Goal: Task Accomplishment & Management: Complete application form

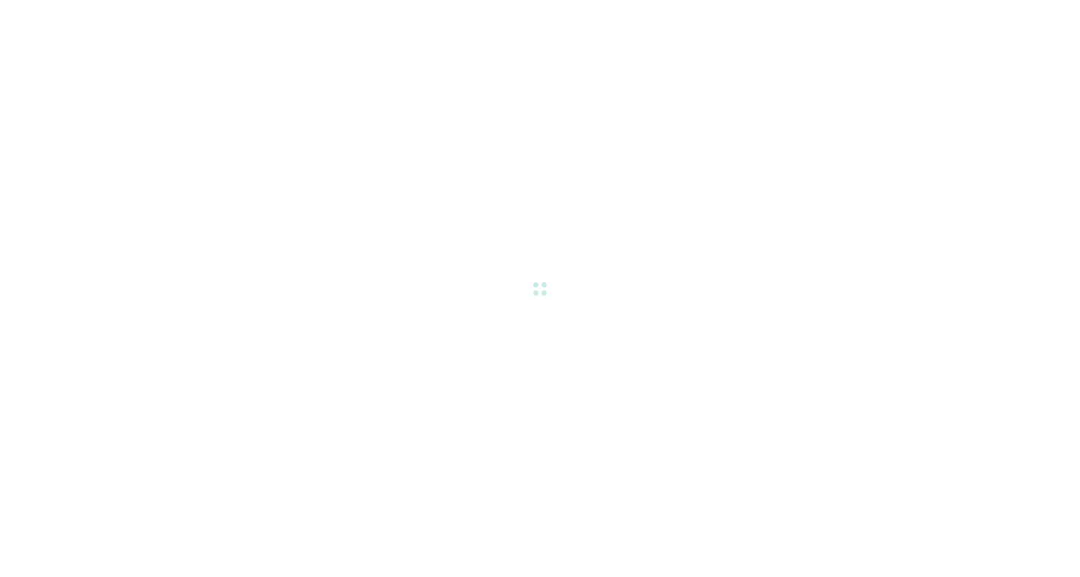
click at [601, 392] on div at bounding box center [540, 288] width 1080 height 577
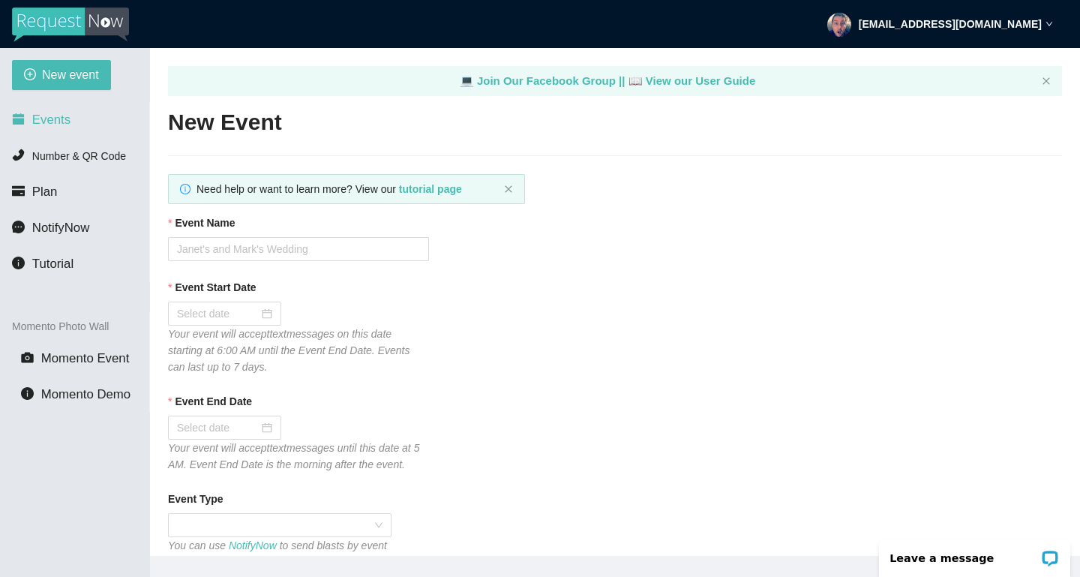
click at [60, 118] on span "Events" at bounding box center [51, 120] width 38 height 14
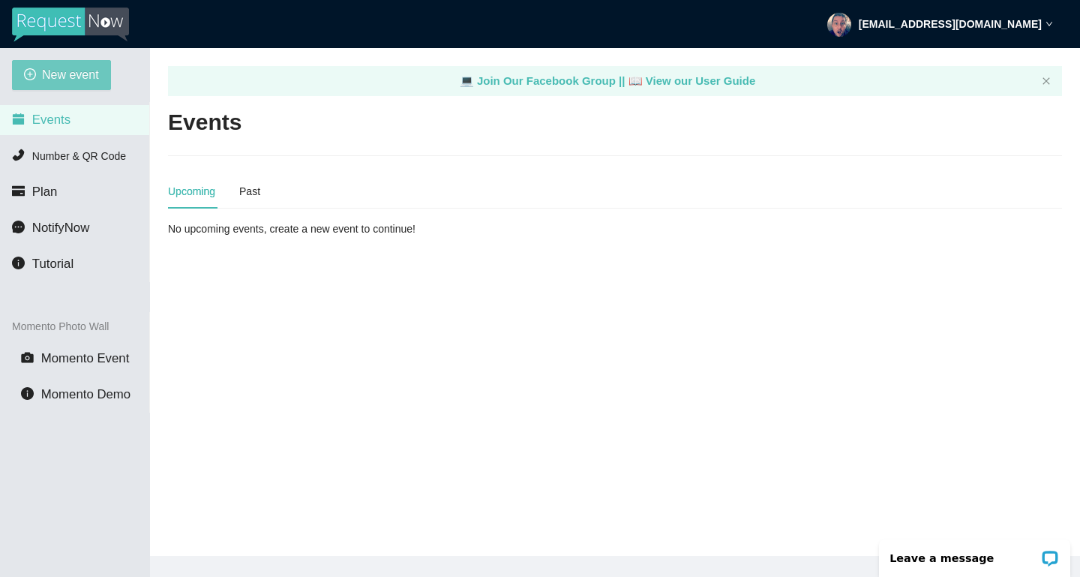
click at [70, 71] on span "New event" at bounding box center [70, 74] width 57 height 19
type textarea "[URL][DOMAIN_NAME]"
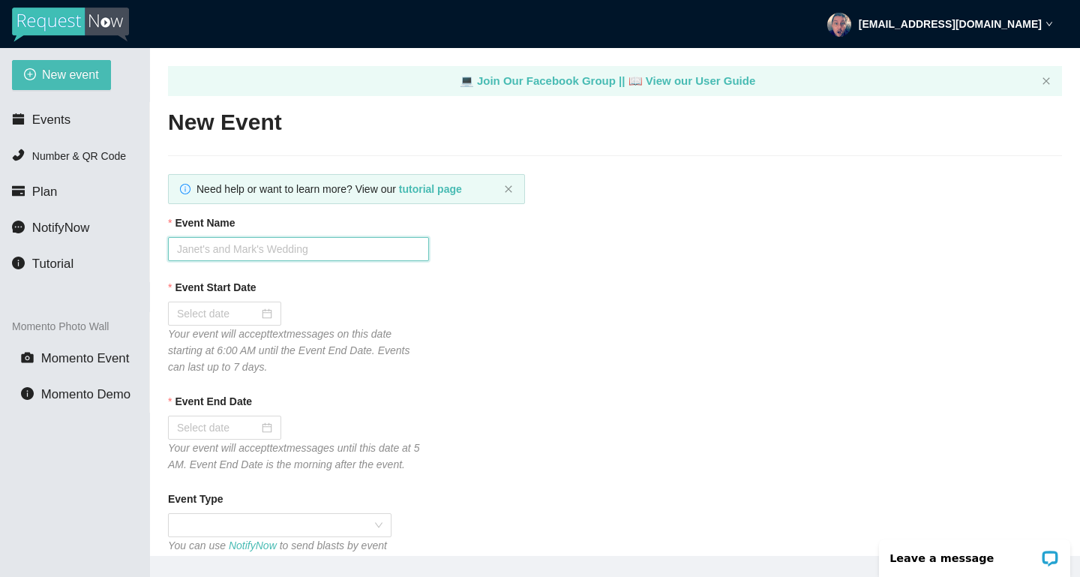
click at [233, 247] on input "Event Name" at bounding box center [298, 249] width 261 height 24
type input "[PERSON_NAME] and [PERSON_NAME] Wedding"
click at [493, 292] on div "Event Start Date" at bounding box center [615, 290] width 894 height 23
click at [260, 316] on div at bounding box center [224, 313] width 95 height 17
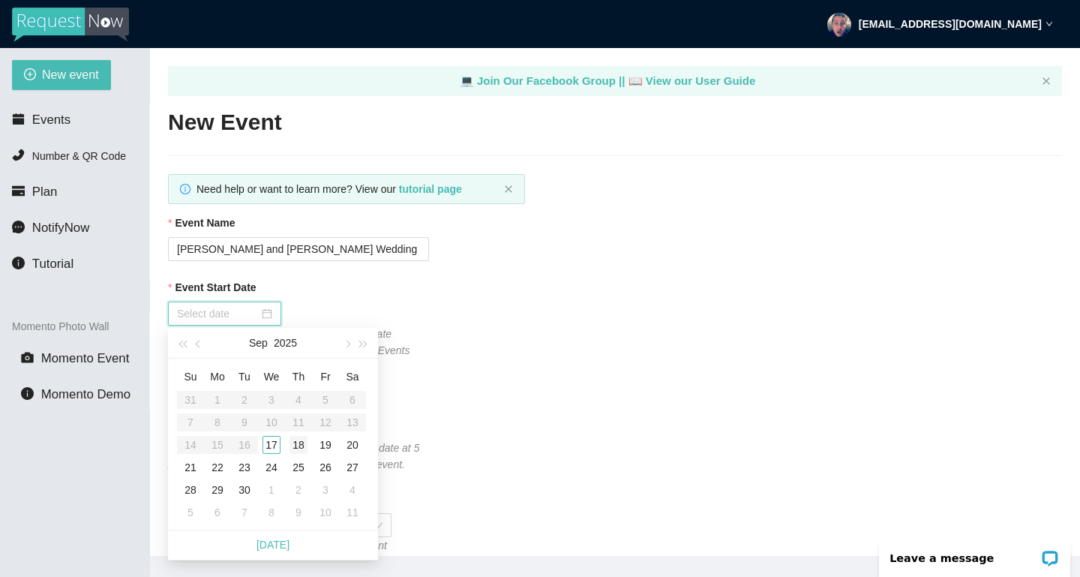
type input "[DATE]"
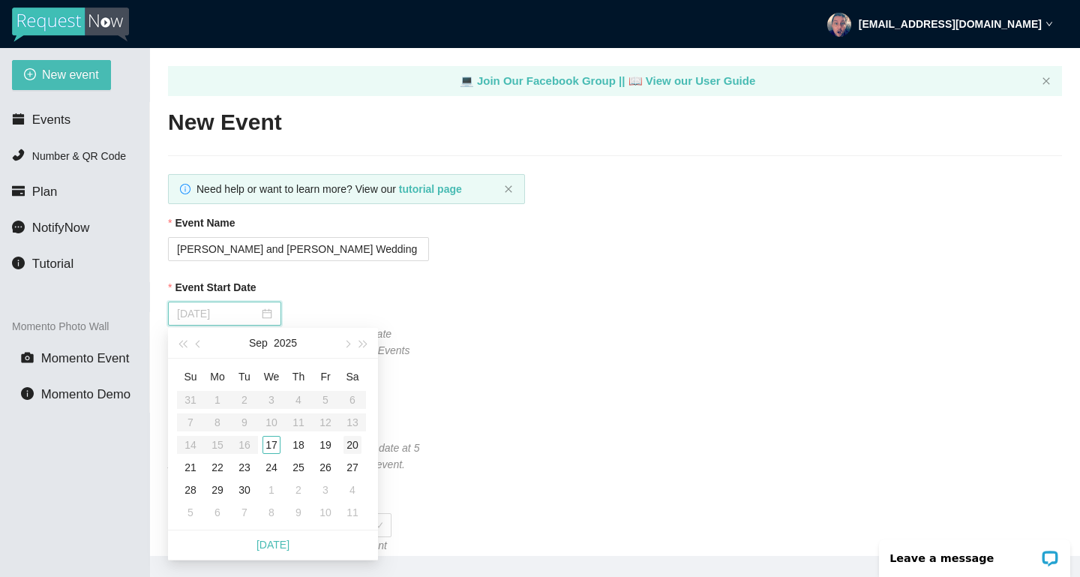
click at [356, 446] on div "20" at bounding box center [353, 445] width 18 height 18
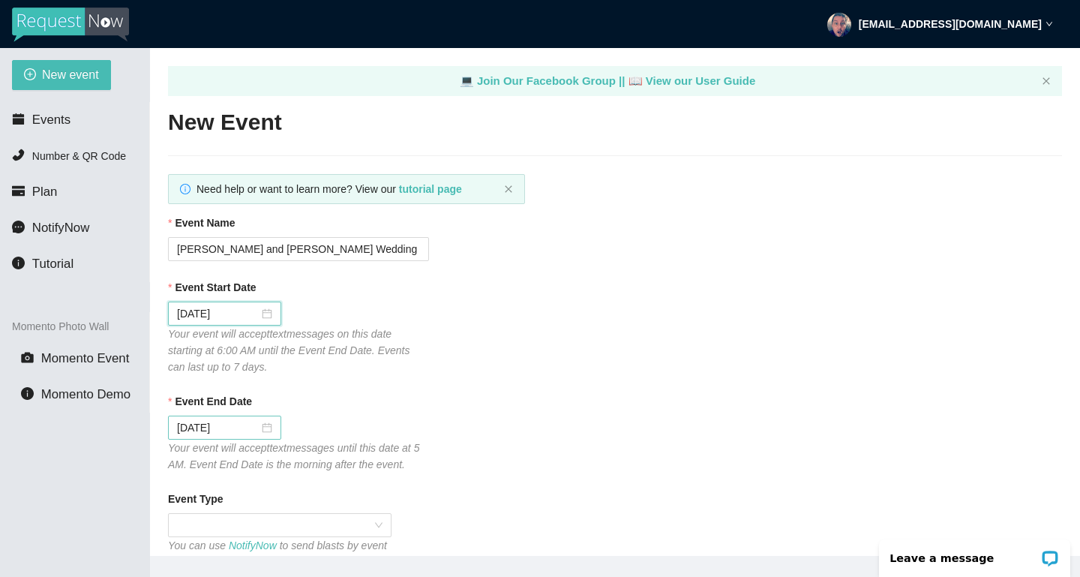
click at [269, 429] on div "[DATE]" at bounding box center [224, 428] width 113 height 24
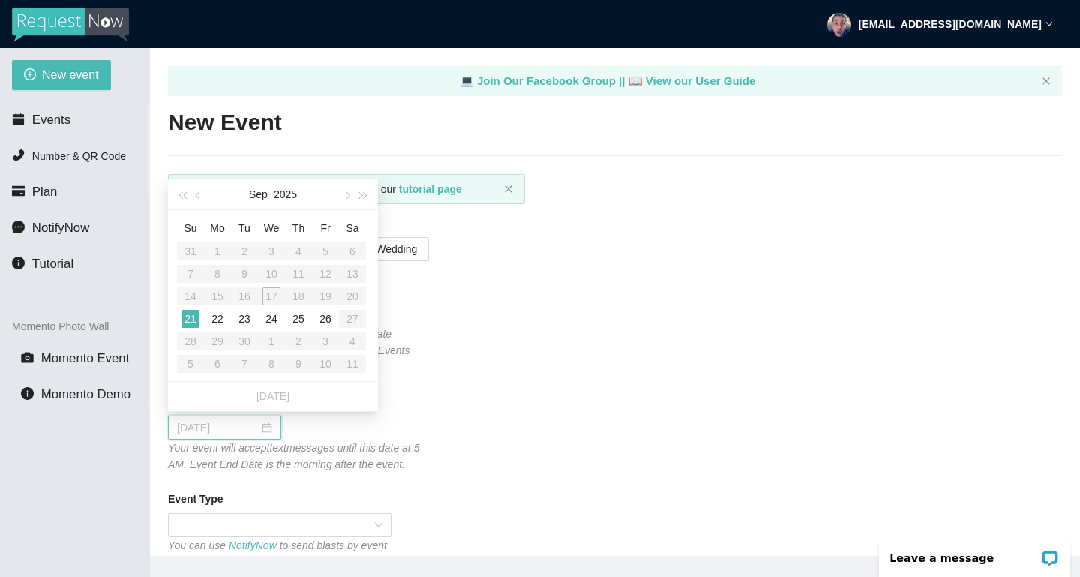
type input "[DATE]"
click at [188, 317] on div "21" at bounding box center [191, 319] width 18 height 18
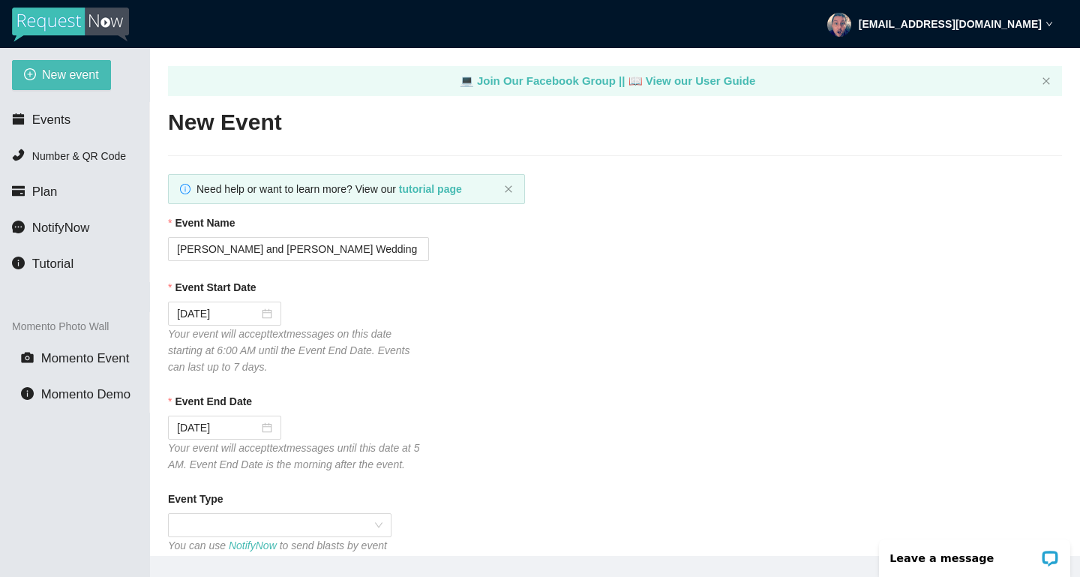
click at [436, 444] on div "Event End Date [DATE] Your event will accept text messages until this date at 5…" at bounding box center [615, 433] width 894 height 80
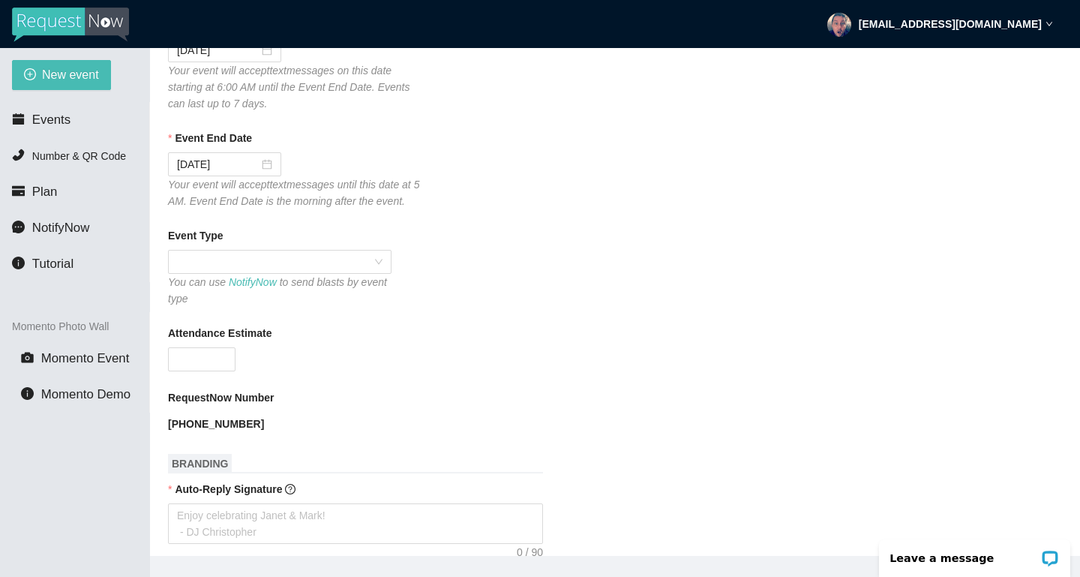
scroll to position [266, 0]
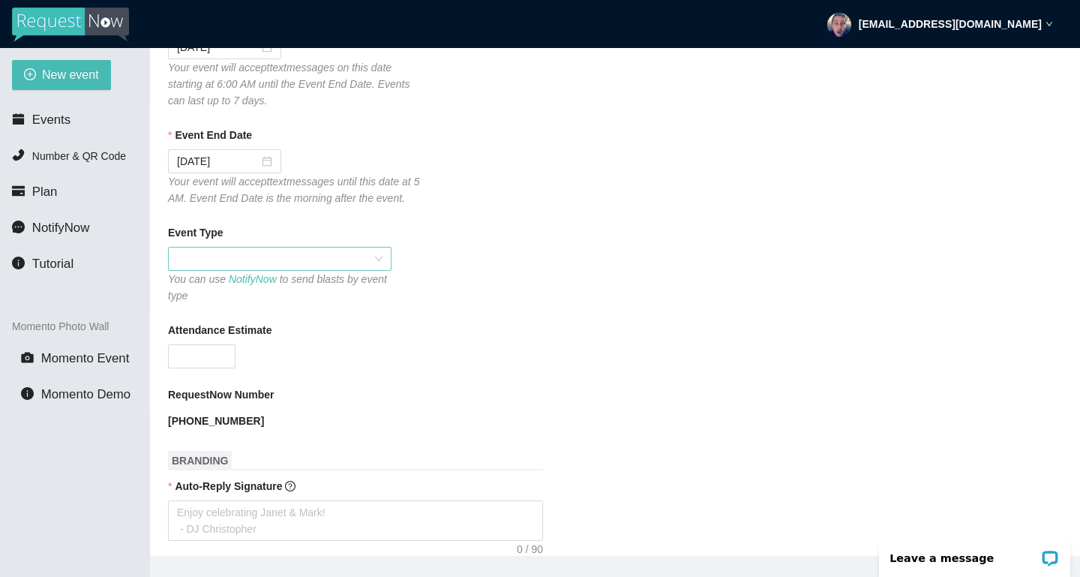
click at [380, 253] on span at bounding box center [280, 259] width 206 height 23
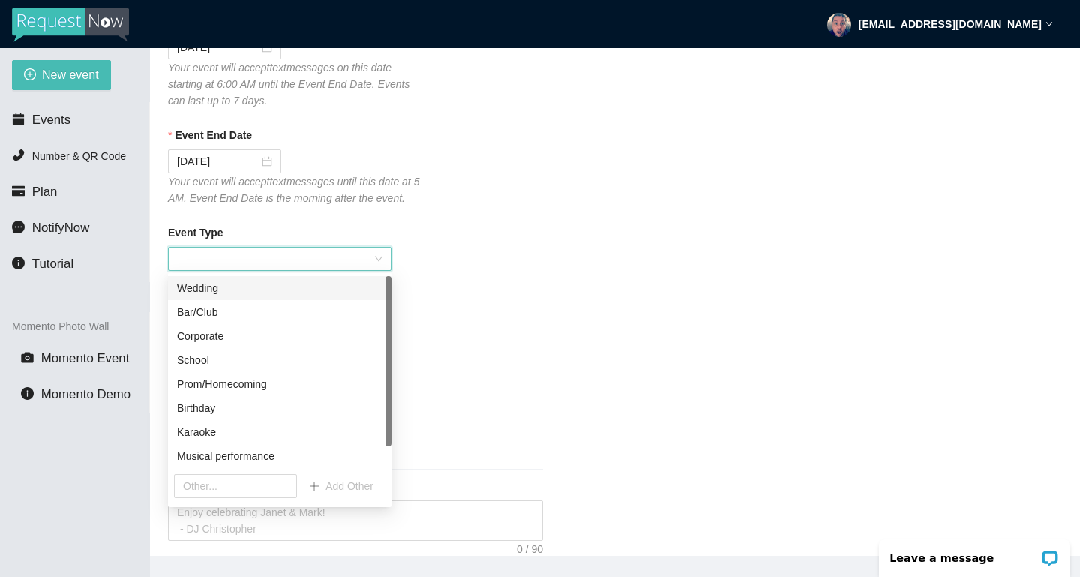
click at [253, 287] on div "Wedding" at bounding box center [280, 288] width 206 height 17
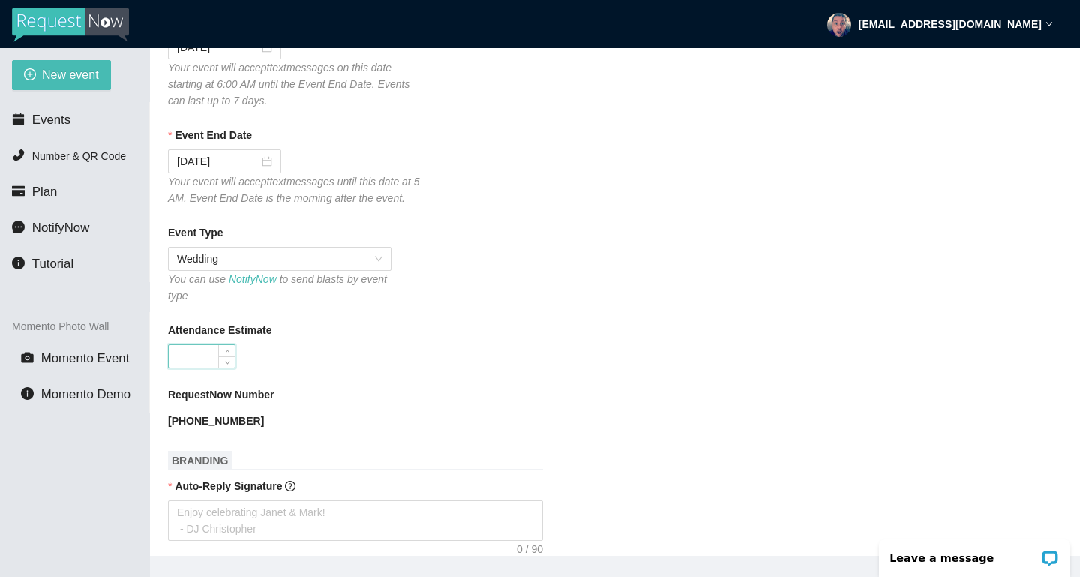
click at [200, 351] on input "Attendance Estimate" at bounding box center [202, 356] width 66 height 23
type input "300"
click at [389, 345] on div "300" at bounding box center [298, 356] width 261 height 24
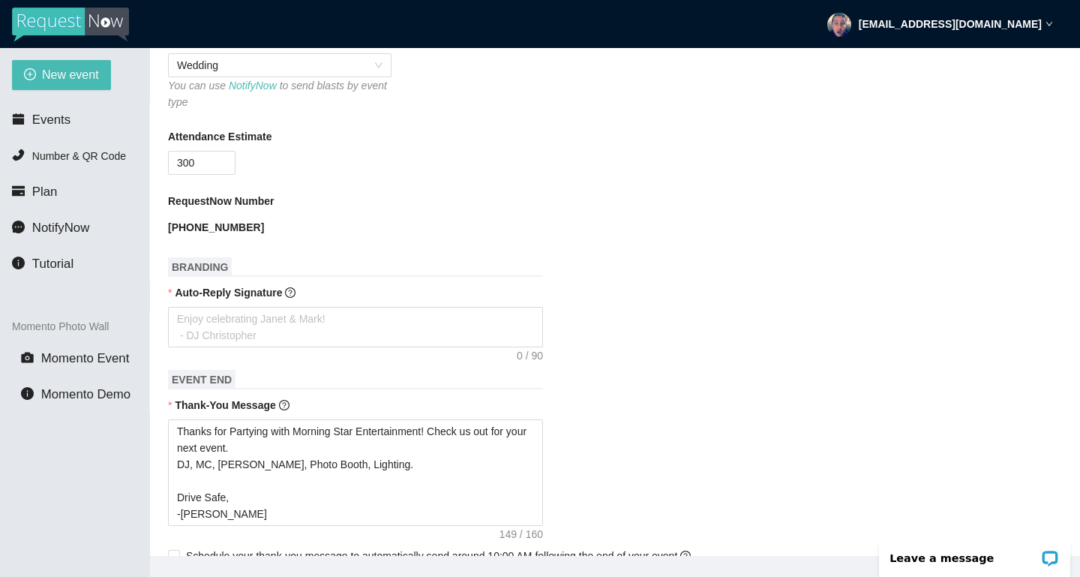
scroll to position [508, 0]
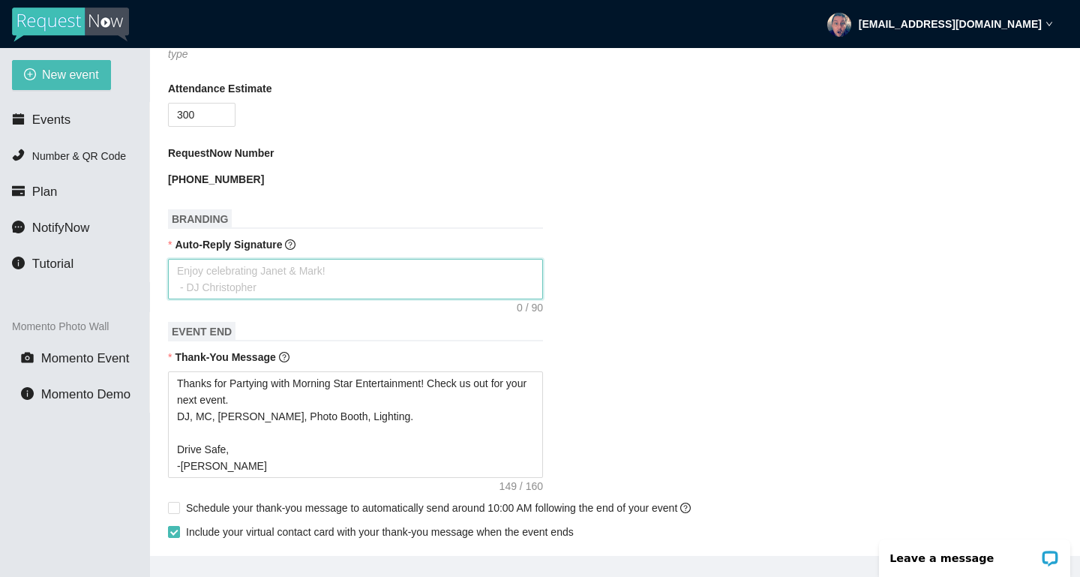
click at [311, 274] on textarea "Auto-Reply Signature" at bounding box center [355, 279] width 375 height 41
type textarea "E"
type textarea "En"
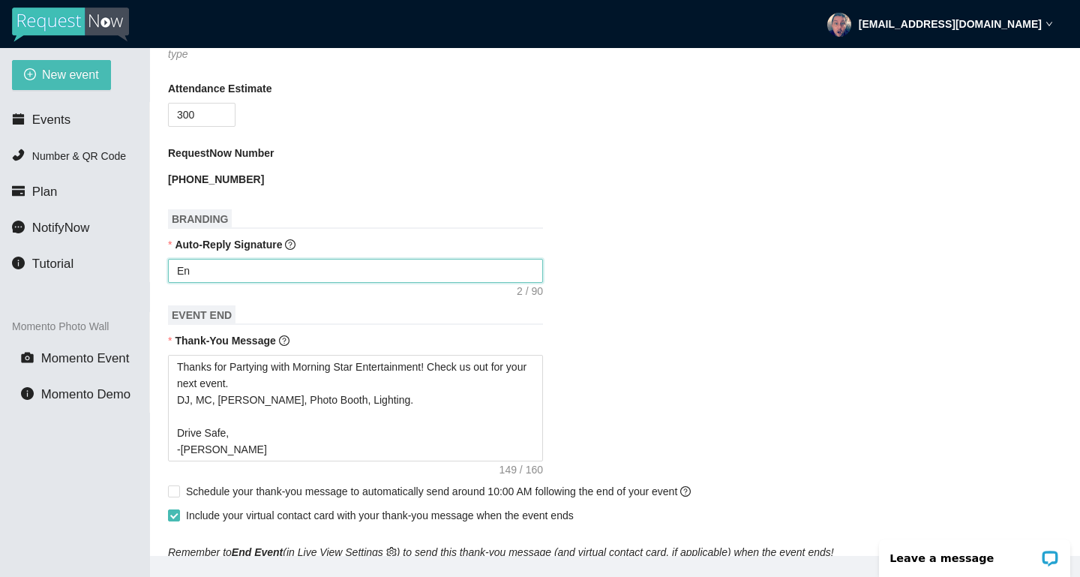
type textarea "Enj"
type textarea "Enjo"
type textarea "Enjoy"
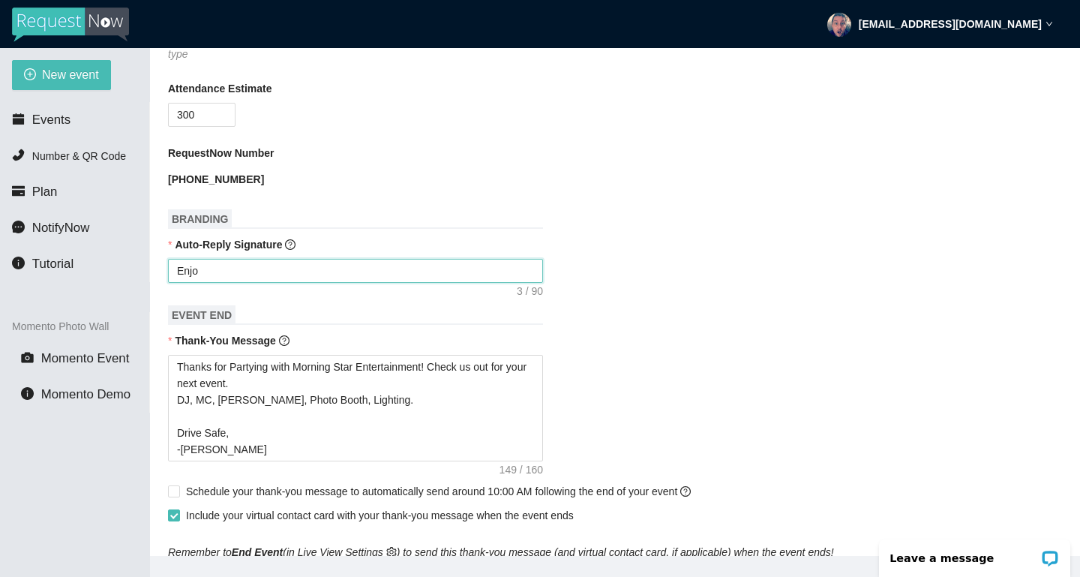
type textarea "Enjoy"
type textarea "Enjoy C"
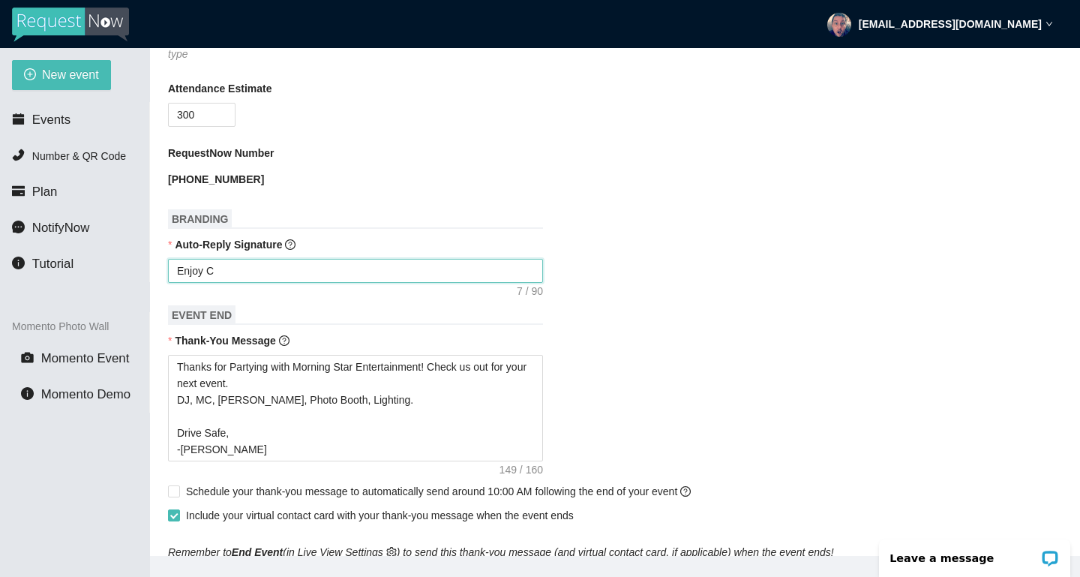
type textarea "Enjoy Ce"
type textarea "Enjoy C"
type textarea "Enjoy"
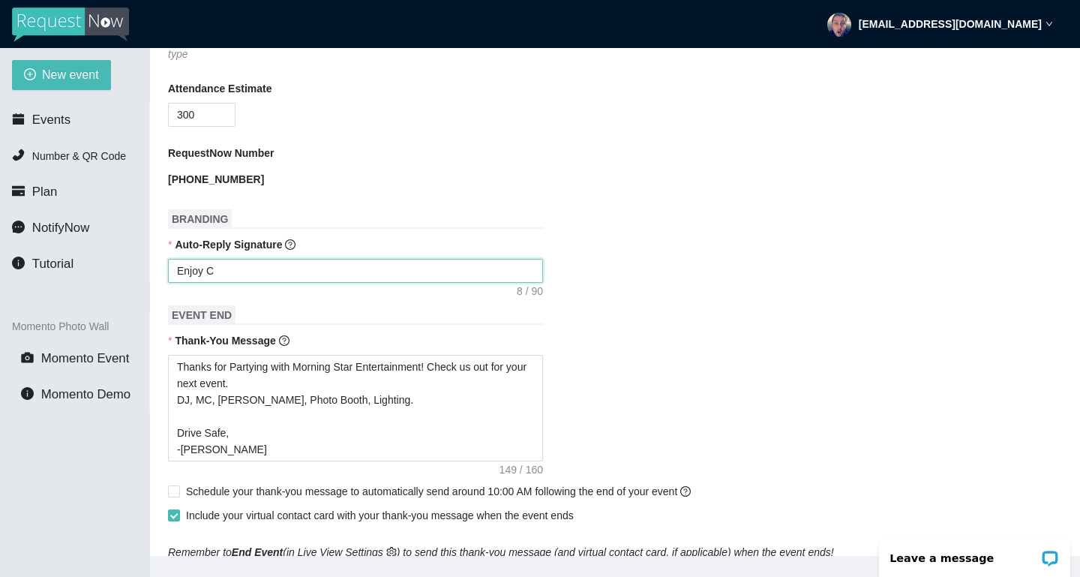
type textarea "Enjoy"
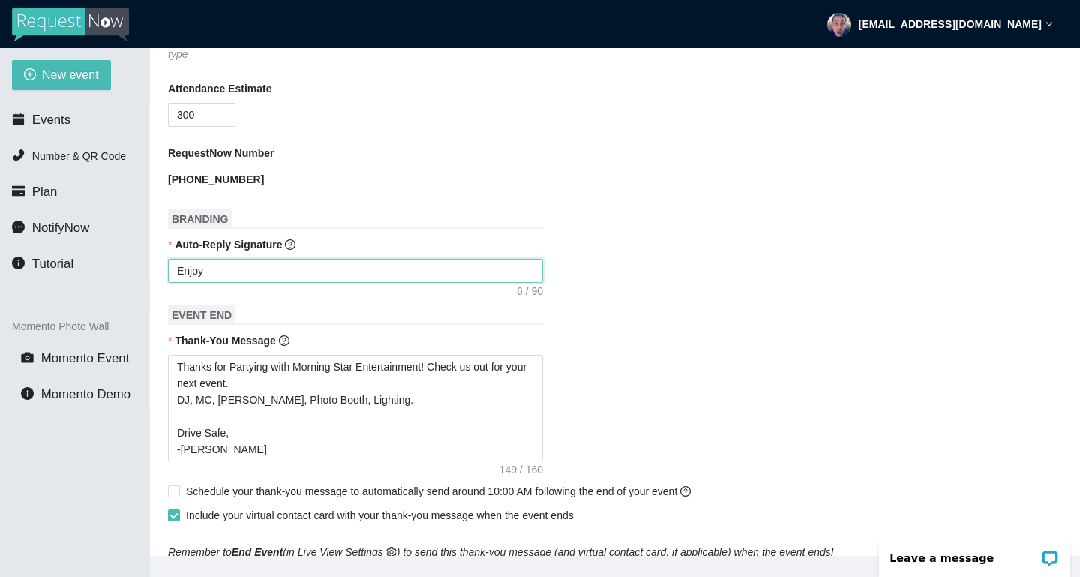
type textarea "Enjoy C"
type textarea "Enjoy Ce"
type textarea "Enjoy Cel"
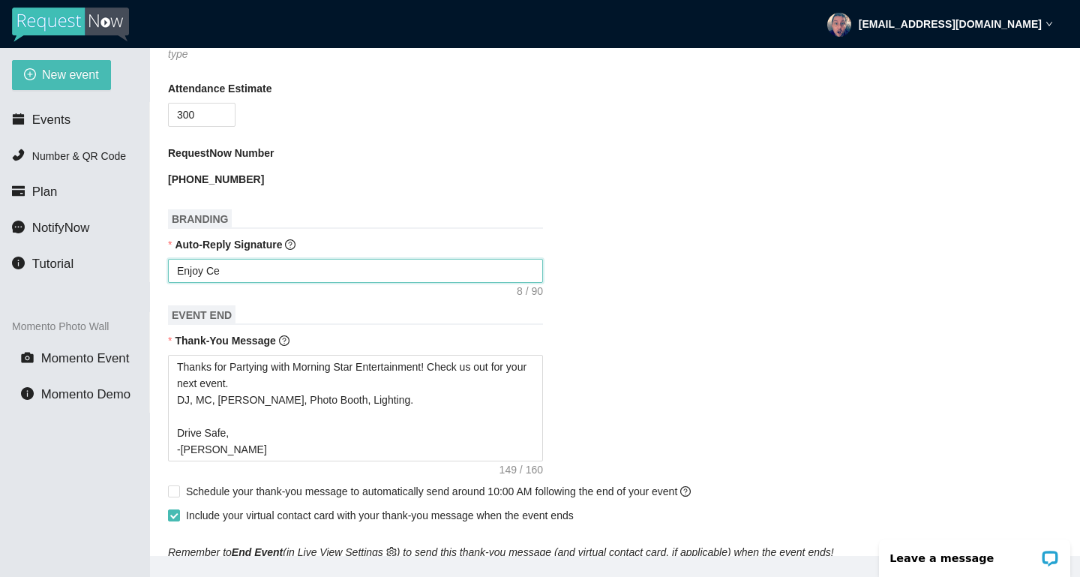
type textarea "Enjoy Cel"
type textarea "Enjoy Cele"
type textarea "Enjoy Celeb"
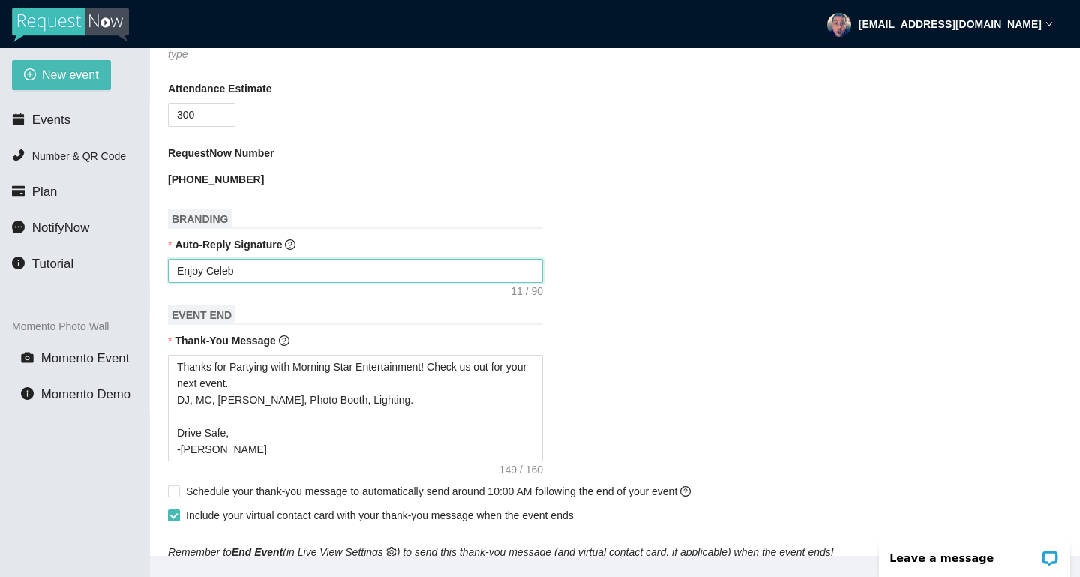
type textarea "Enjoy Celebr"
type textarea "Enjoy Celebra"
type textarea "Enjoy Celebrat"
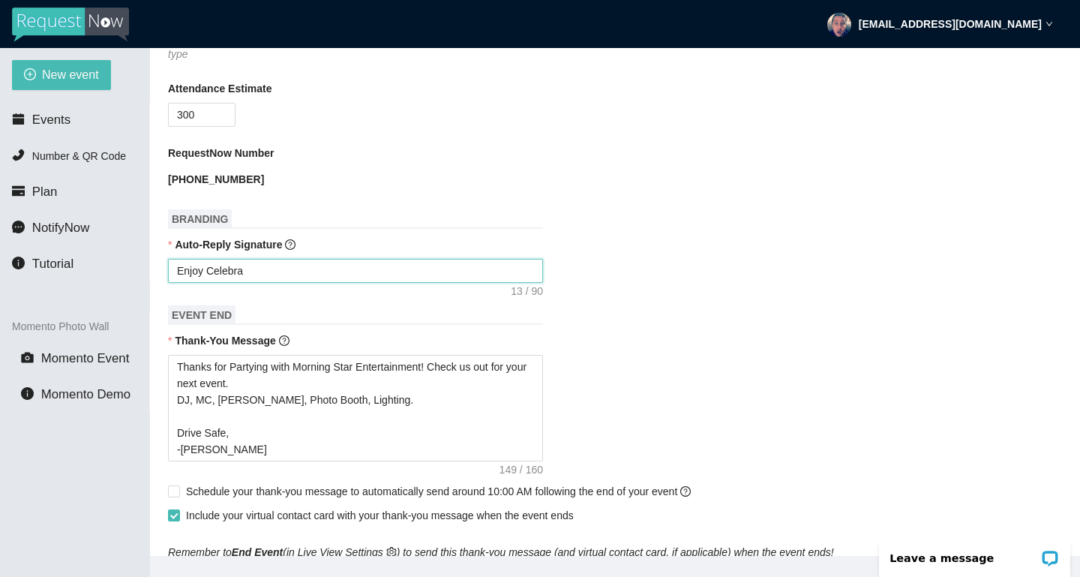
type textarea "Enjoy Celebrat"
type textarea "Enjoy Celebrati"
type textarea "Enjoy Celebratin"
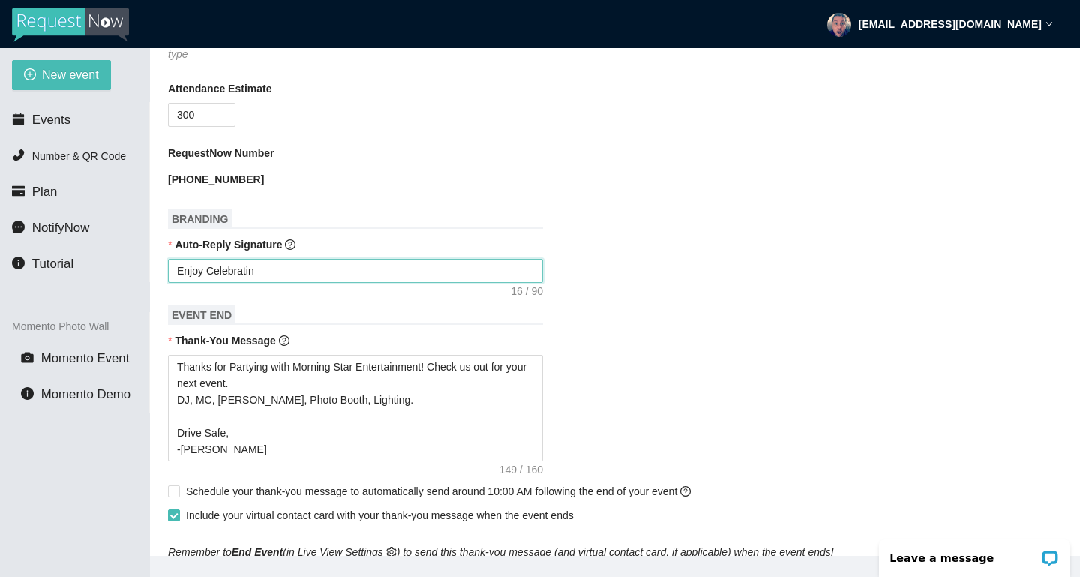
type textarea "Enjoy Celebrating"
type textarea "Enjoy Celebrating A"
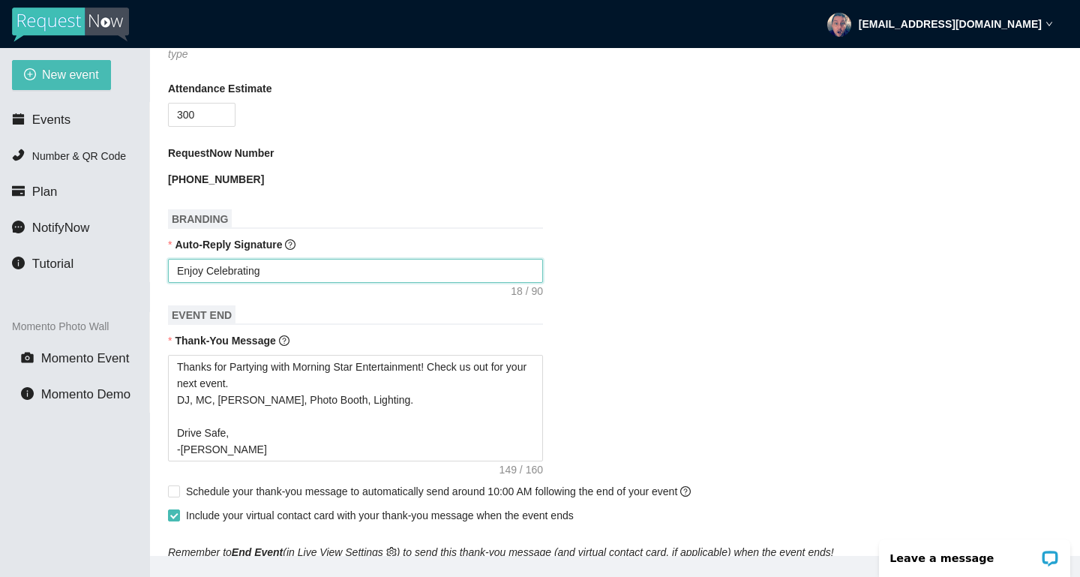
type textarea "Enjoy Celebrating A"
type textarea "Enjoy Celebrating Au"
type textarea "Enjoy Celebrating Aub"
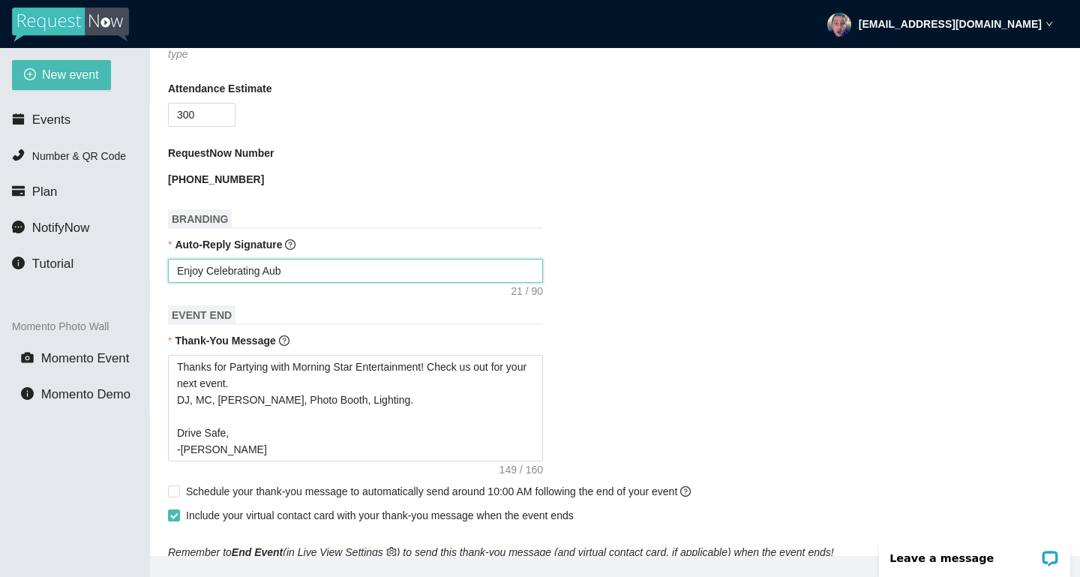
type textarea "Enjoy Celebrating Aubr"
type textarea "Enjoy Celebrating Aubre"
type textarea "Enjoy Celebrating Aubrea"
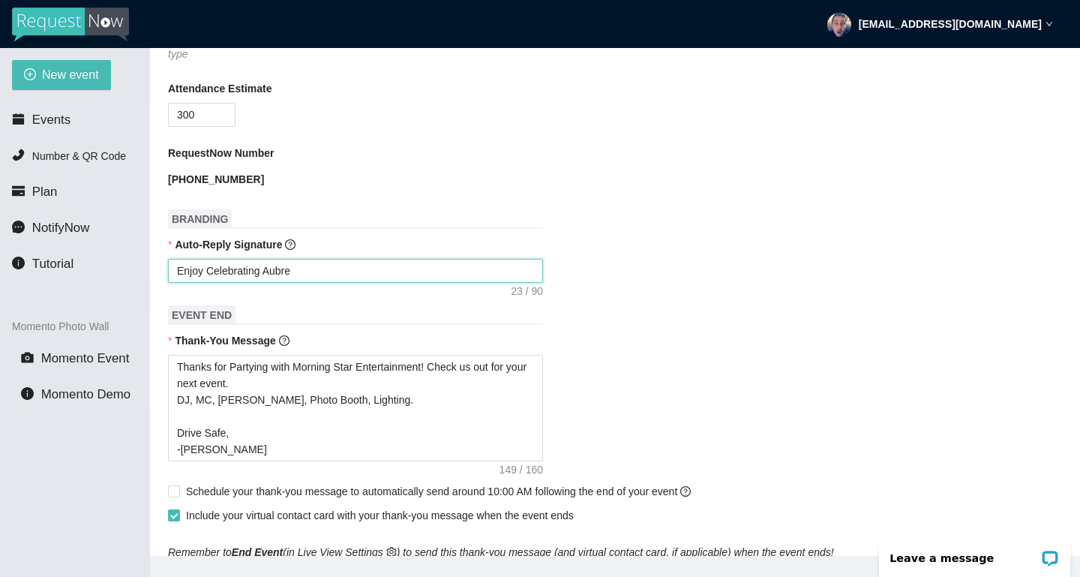
type textarea "Enjoy Celebrating Aubrea"
type textarea "Enjoy Celebrating Aubrean"
type textarea "Enjoy Celebrating Aubreann"
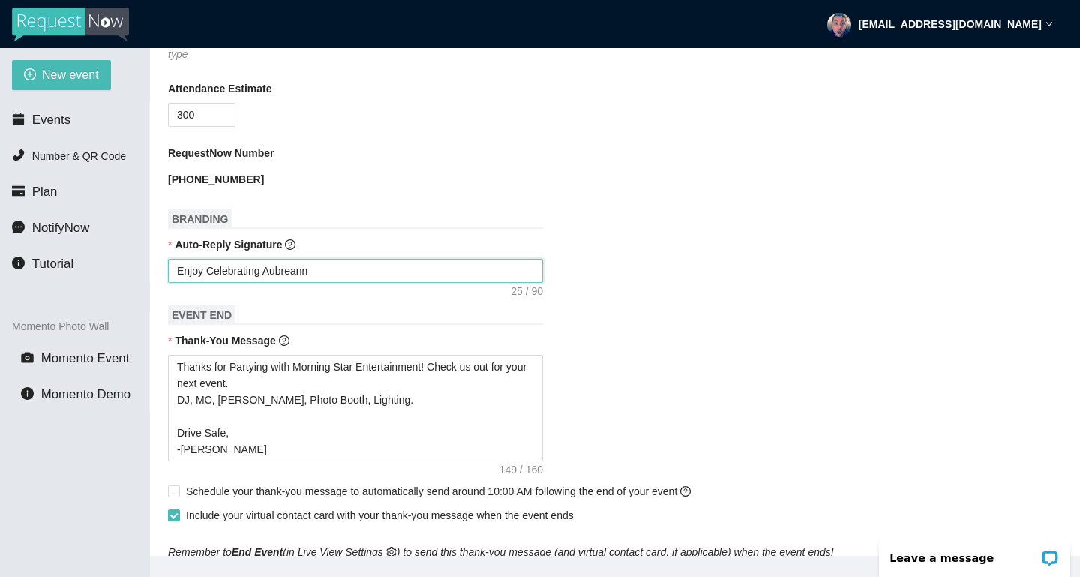
type textarea "Enjoy Celebrating Aubreanna"
type textarea "Enjoy Celebrating Aubreanna a"
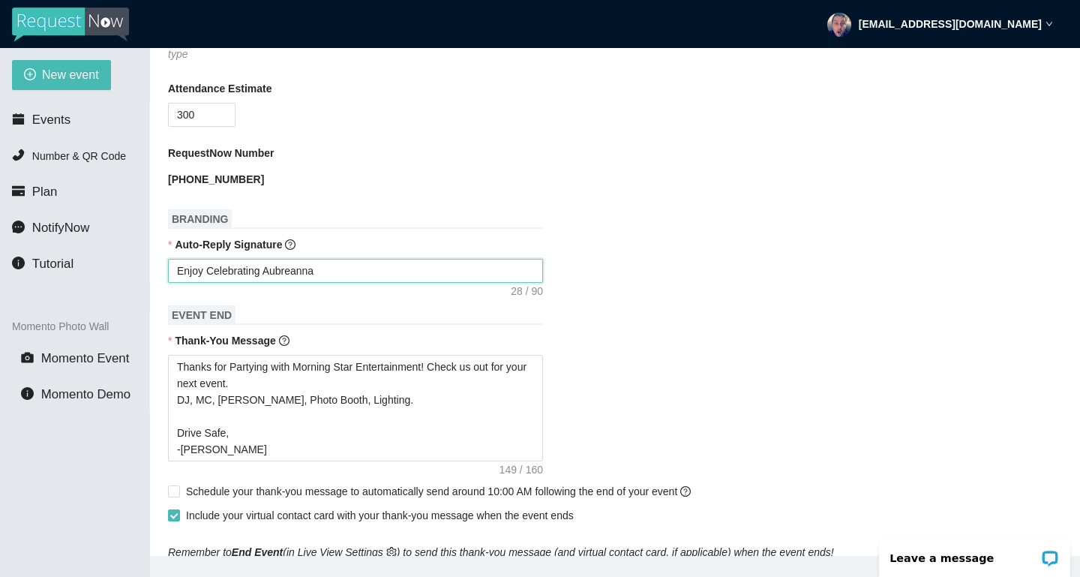
type textarea "Enjoy Celebrating Aubreanna a"
type textarea "Enjoy Celebrating Aubreanna an"
type textarea "Enjoy Celebrating Aubreanna and"
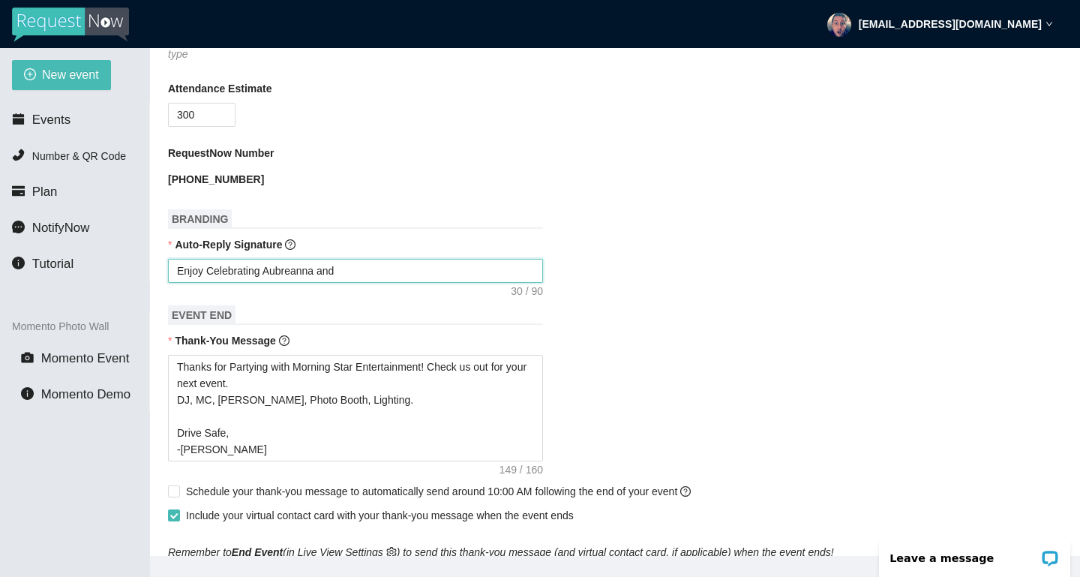
type textarea "Enjoy Celebrating Aubreanna and"
type textarea "Enjoy Celebrating Aubreanna and J"
type textarea "Enjoy Celebrating [PERSON_NAME] and [PERSON_NAME]"
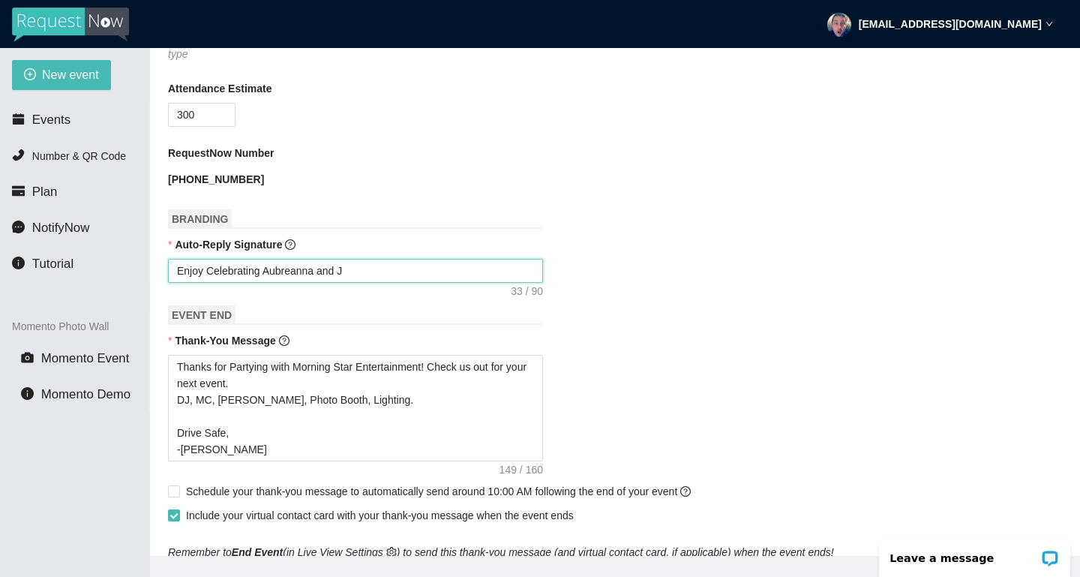
type textarea "Enjoy Celebrating [PERSON_NAME] and [PERSON_NAME]"
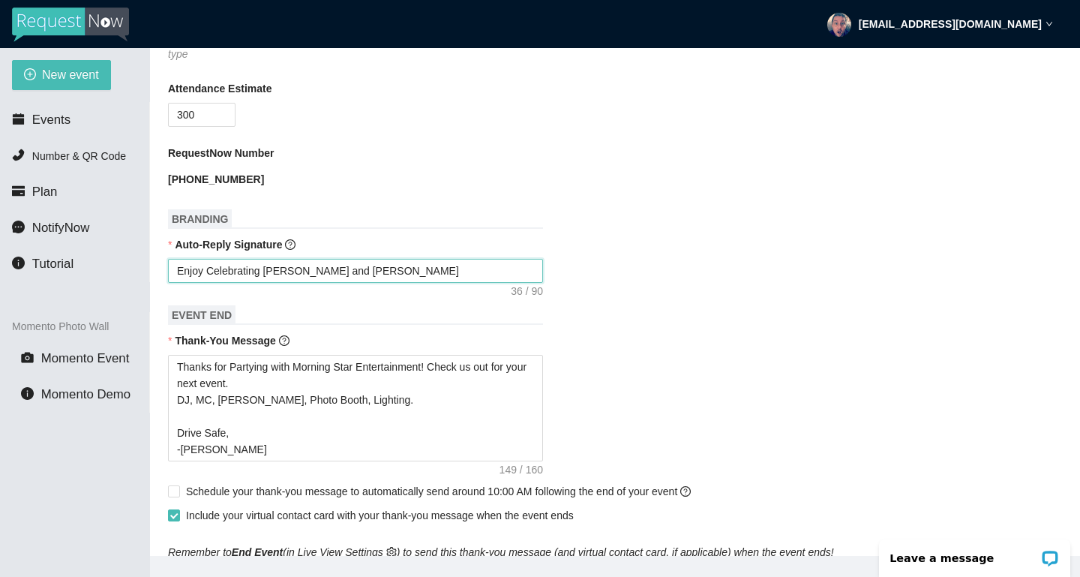
type textarea "Enjoy Celebrating Aubreanna and [PERSON_NAME]@"
type textarea "Enjoy Celebrating [PERSON_NAME] and [PERSON_NAME]"
type textarea "Enjoy Celebrating [PERSON_NAME] and [PERSON_NAME]!"
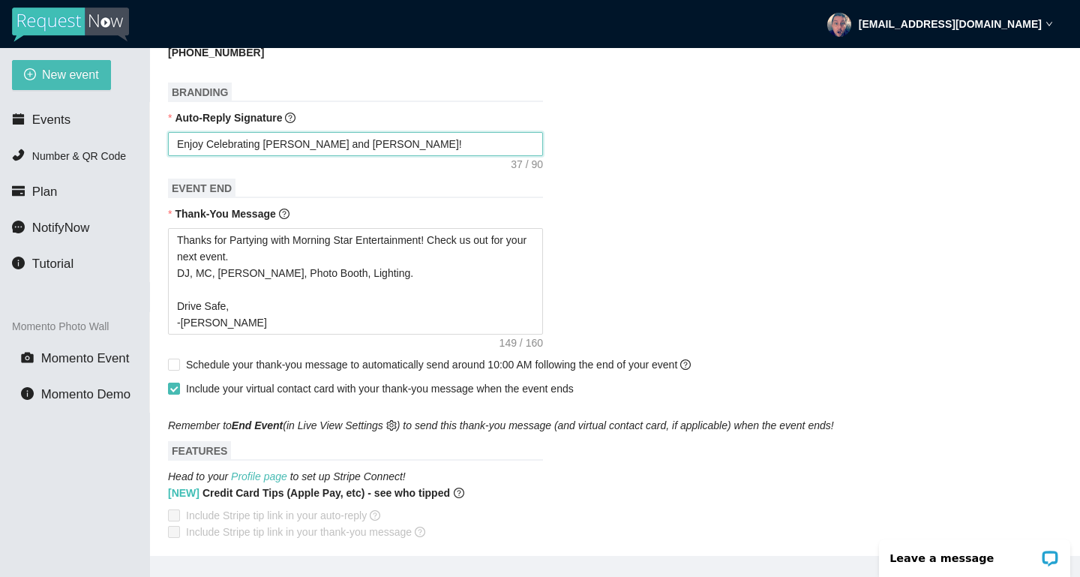
scroll to position [638, 0]
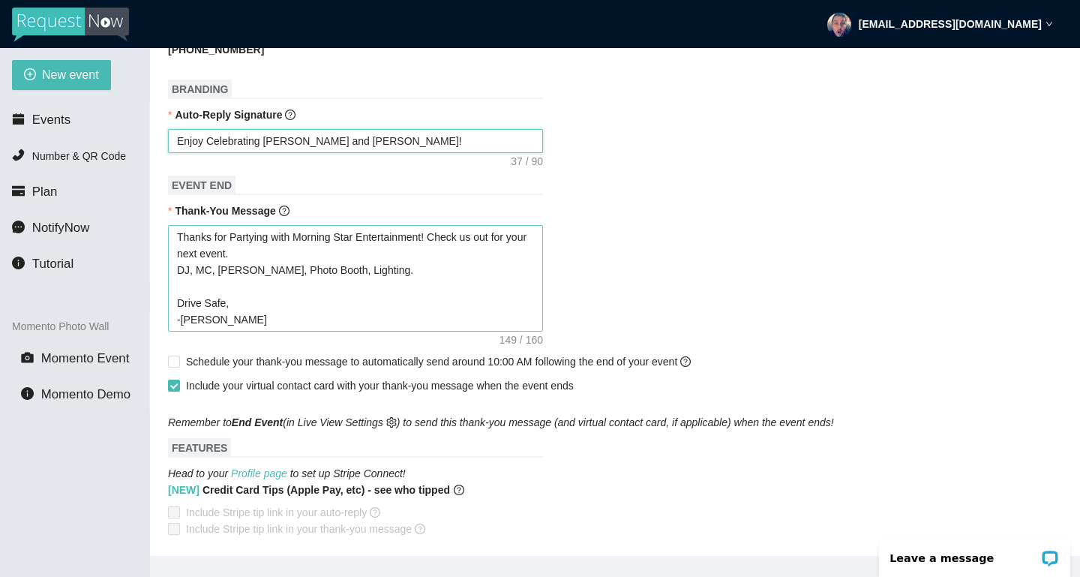
type textarea "Enjoy Celebrating [PERSON_NAME] and [PERSON_NAME]!"
drag, startPoint x: 383, startPoint y: 271, endPoint x: 440, endPoint y: 236, distance: 66.6
click at [440, 236] on textarea "Thanks for Partying with Morning Star Entertainment! Check us out for your next…" at bounding box center [355, 278] width 375 height 107
type textarea "Thanks for Partying with Morning Star Entertainment! Drive Safe, -[PERSON_NAME]"
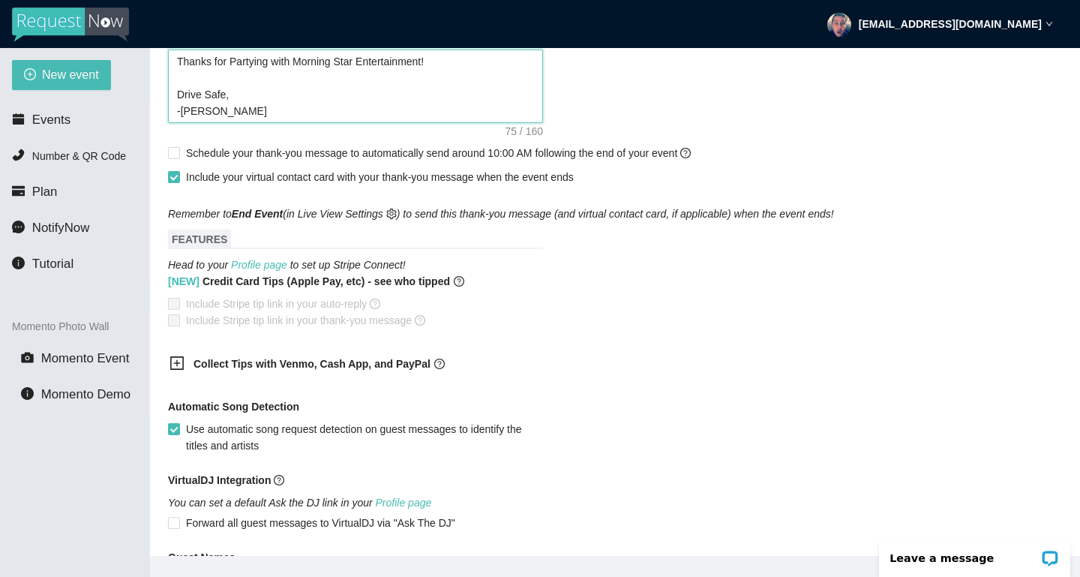
scroll to position [834, 0]
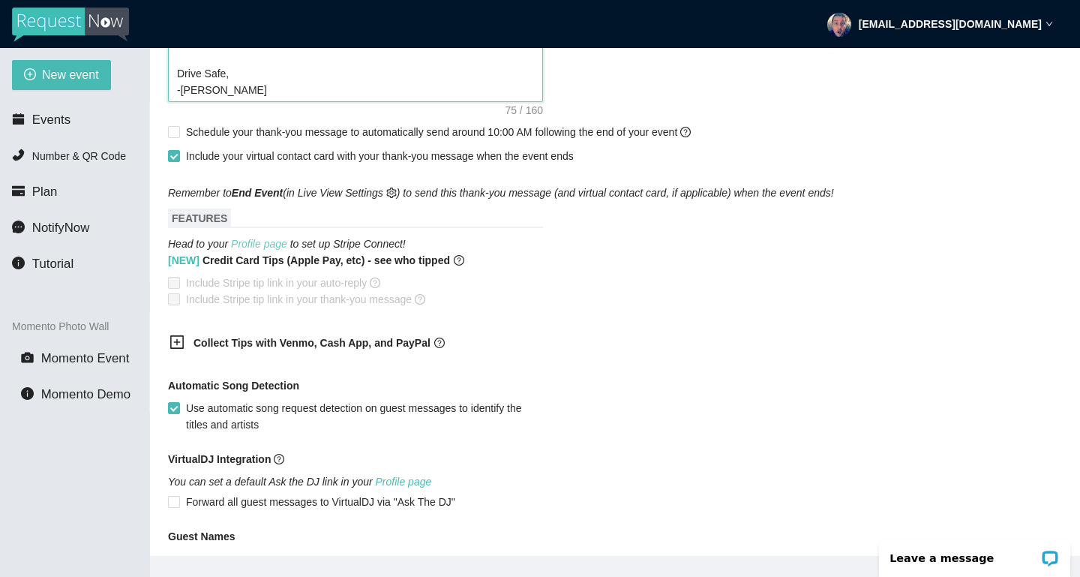
type textarea "Thanks for Partying with Morning Star Entertainment! Drive Safe, -[PERSON_NAME]"
click at [280, 245] on link "Profile page" at bounding box center [259, 244] width 56 height 12
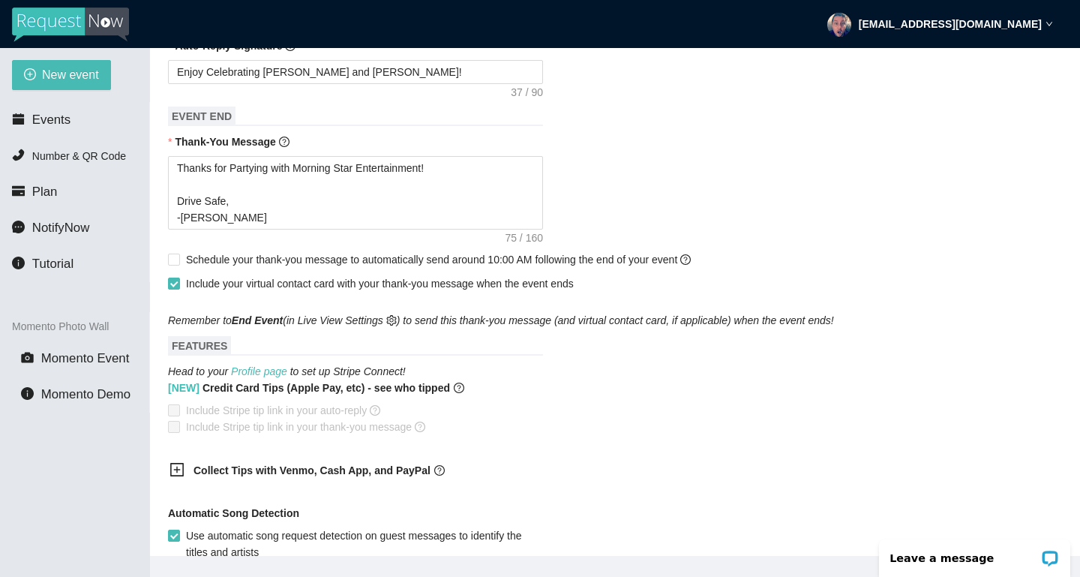
scroll to position [710, 0]
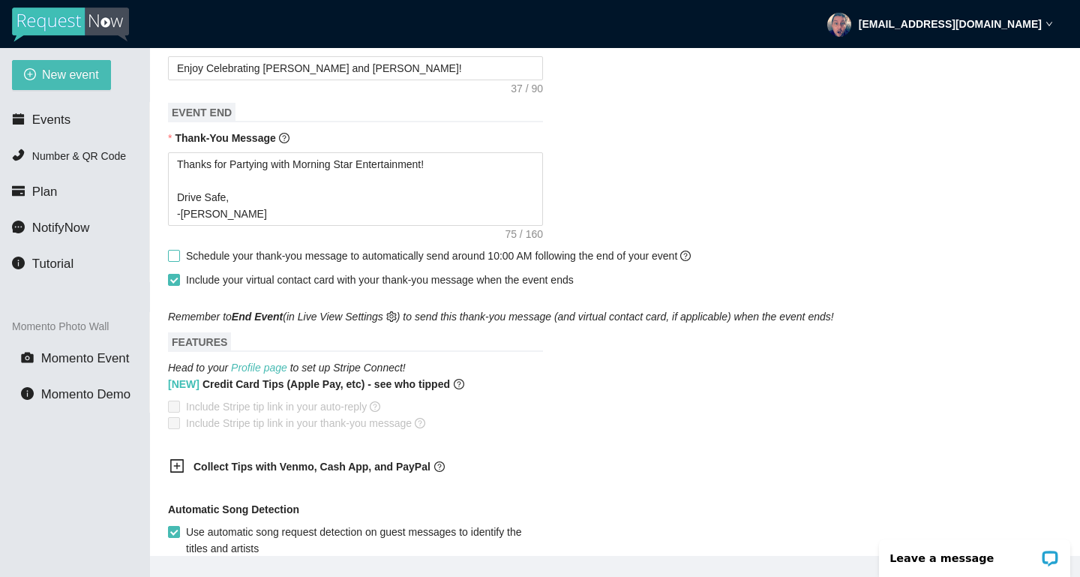
click at [176, 251] on input "Schedule your thank-you message to automatically send around 10:00 AM following…" at bounding box center [173, 255] width 11 height 11
checkbox input "true"
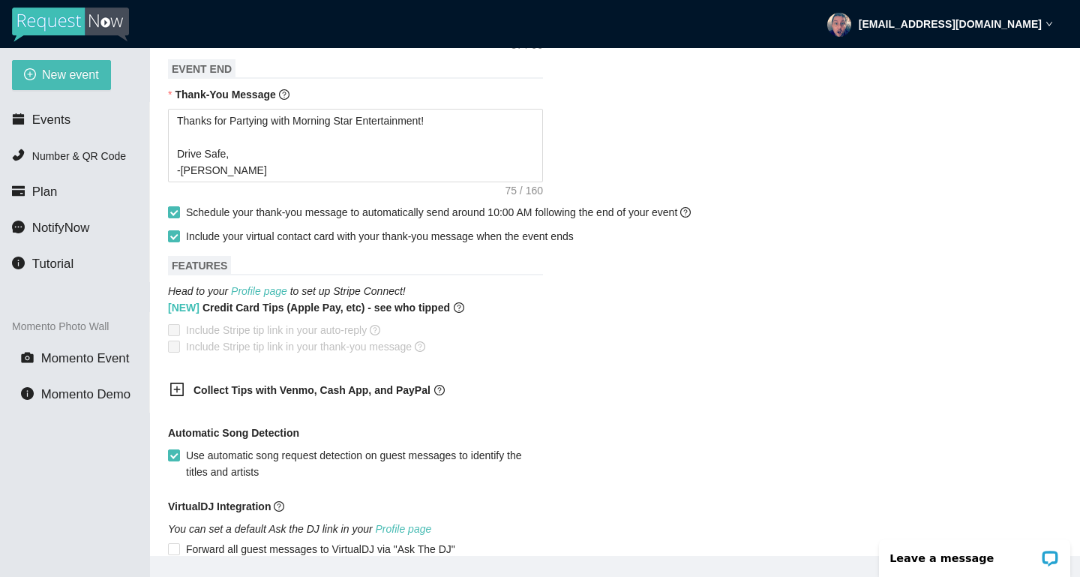
scroll to position [761, 0]
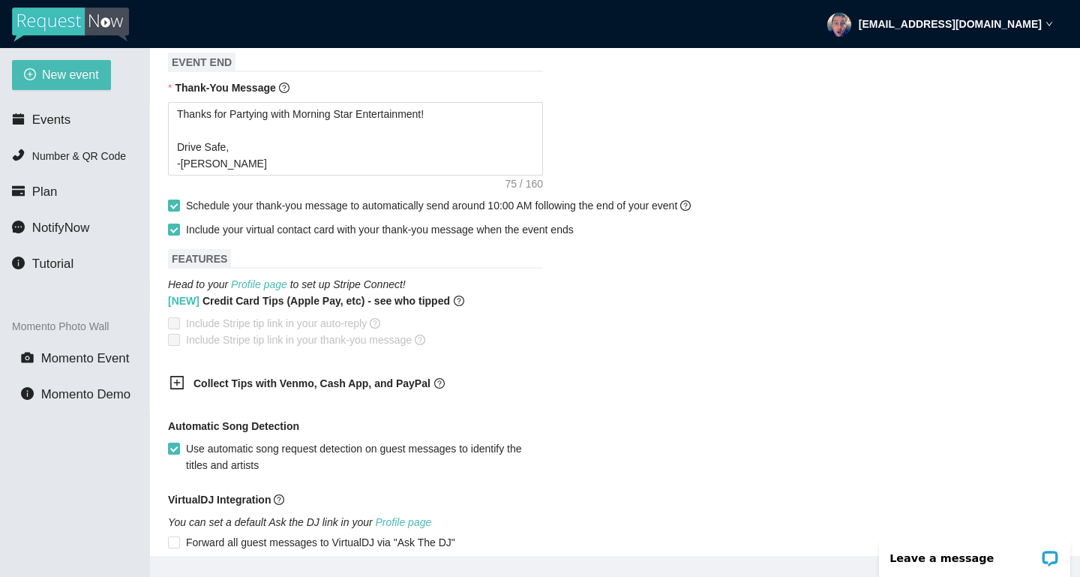
click at [286, 386] on b "Collect Tips with Venmo, Cash App, and PayPal" at bounding box center [312, 383] width 237 height 12
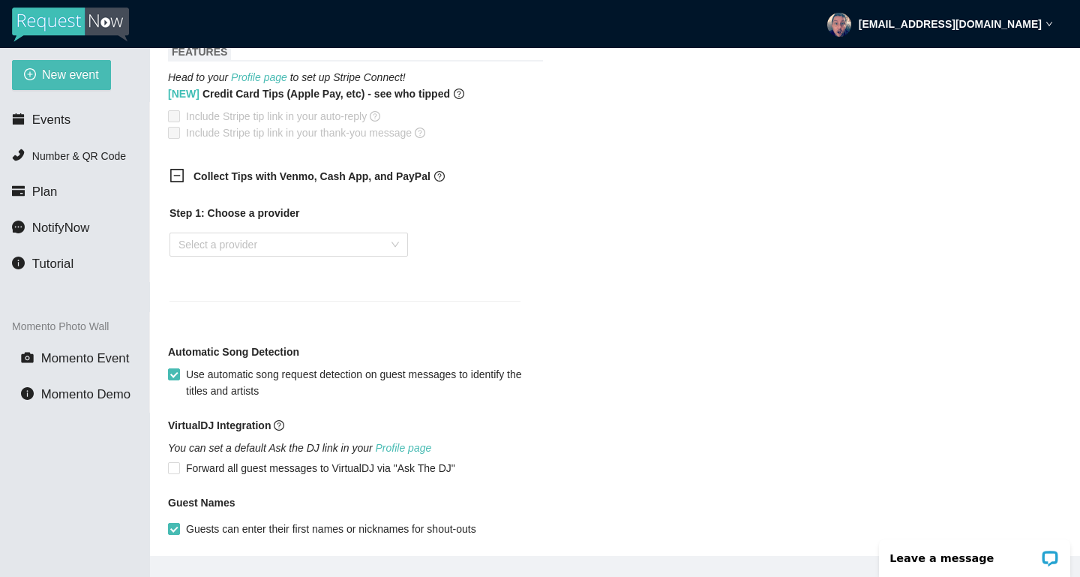
scroll to position [971, 0]
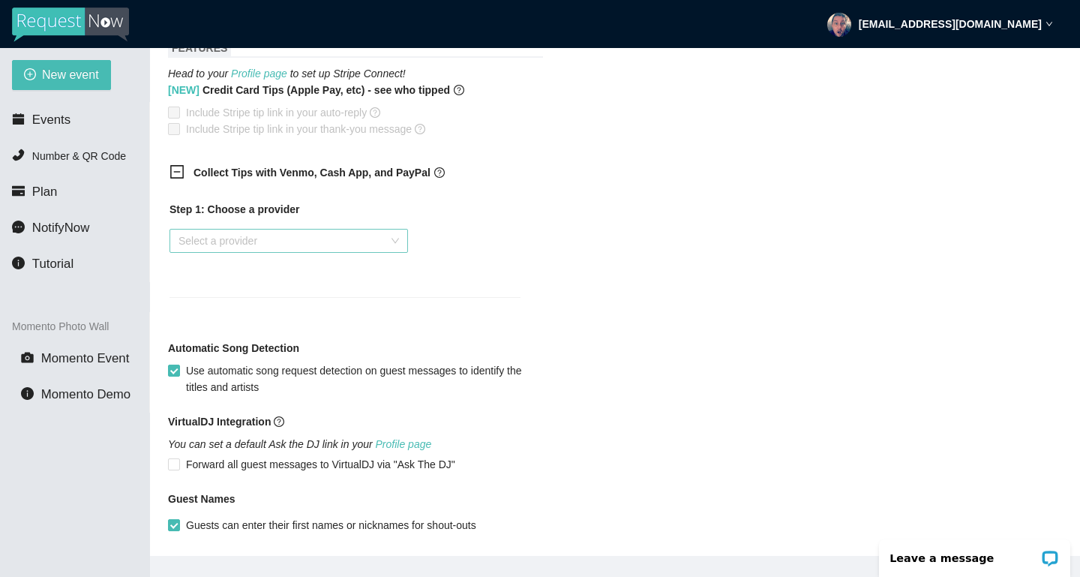
click at [311, 243] on input "search" at bounding box center [284, 241] width 210 height 23
click at [230, 320] on div "Cash App" at bounding box center [289, 318] width 221 height 17
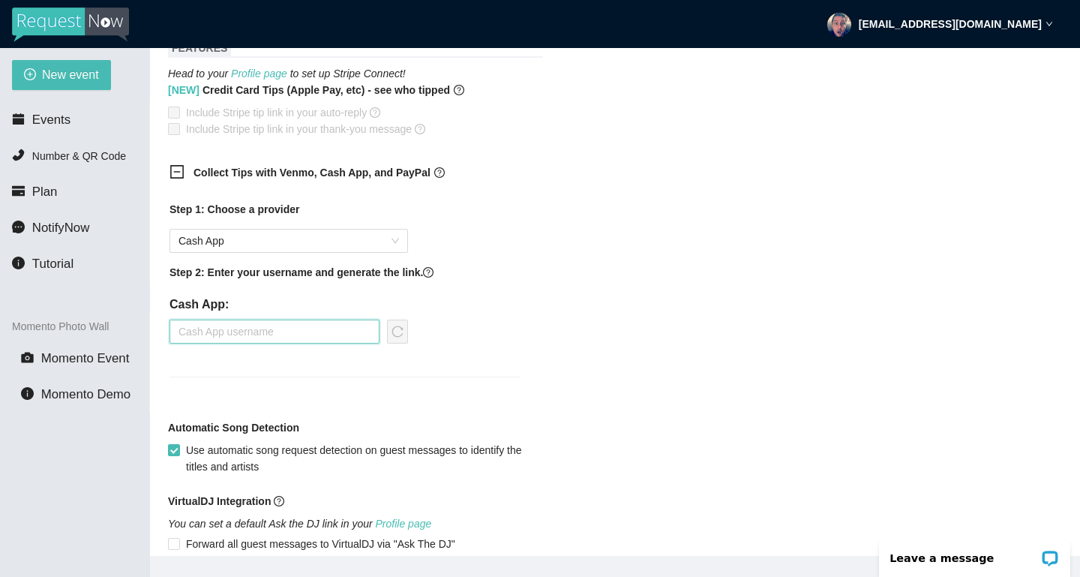
click at [257, 323] on input "text" at bounding box center [275, 332] width 210 height 24
type input "$NoahGauthier"
click at [394, 330] on icon "reload" at bounding box center [398, 332] width 12 height 12
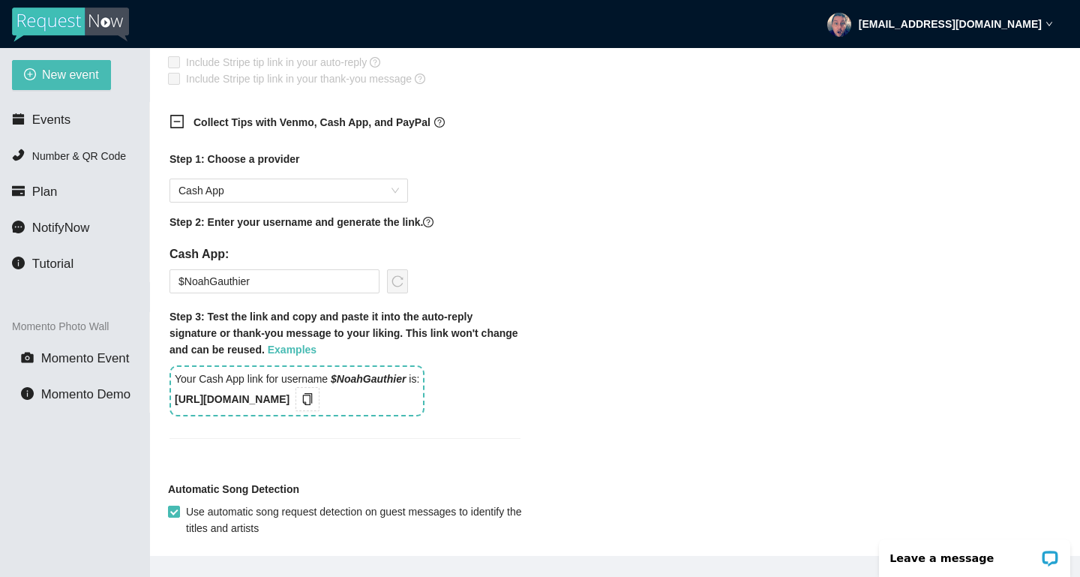
scroll to position [1019, 0]
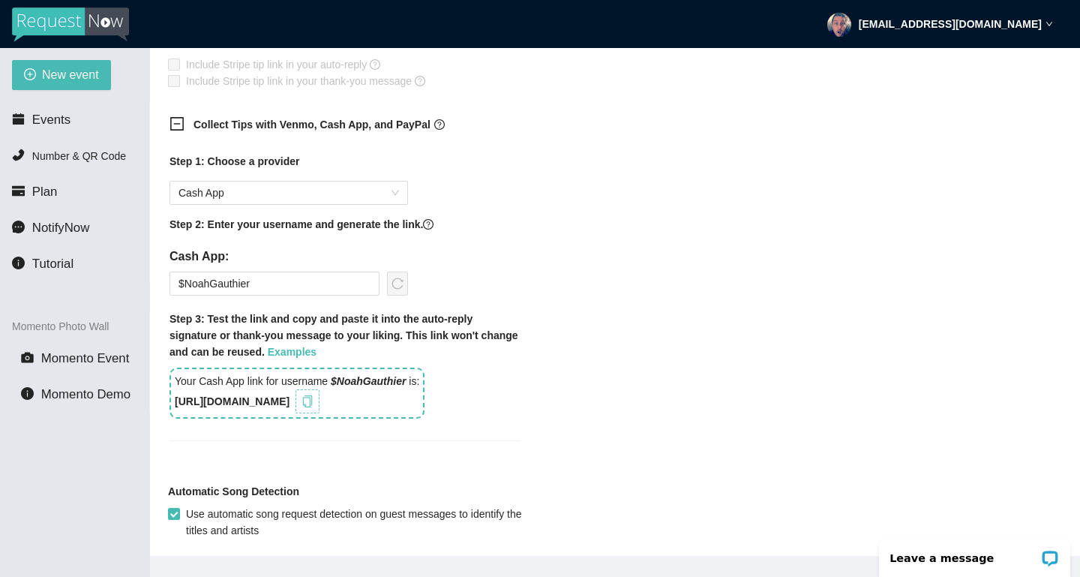
click at [314, 404] on icon "copy" at bounding box center [308, 401] width 12 height 12
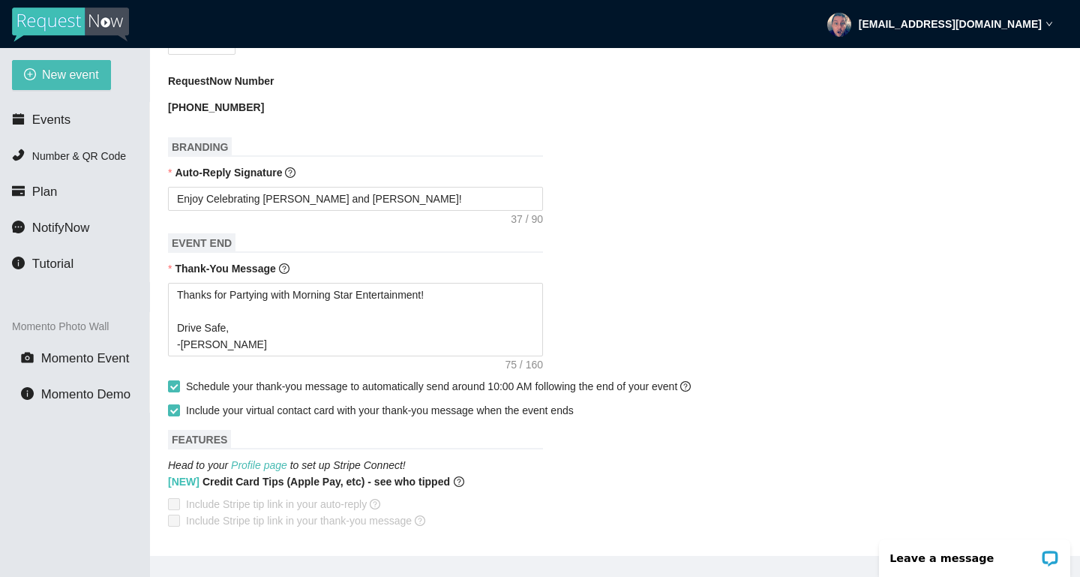
scroll to position [572, 0]
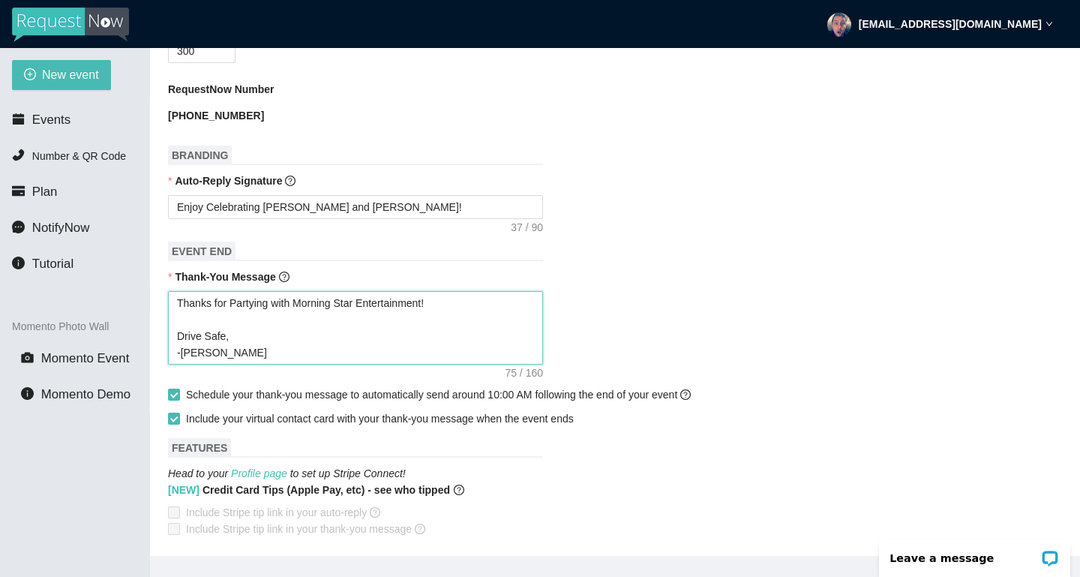
click at [260, 323] on textarea "Thanks for Partying with Morning Star Entertainment! Drive Safe, -[PERSON_NAME]" at bounding box center [355, 328] width 375 height 74
type textarea "Thanks for Partying with Morning Star Entertainment! I Drive Safe, -[PERSON_NAM…"
type textarea "Thanks for Partying with Morning Star Entertainment! If Drive Safe, -[PERSON_NA…"
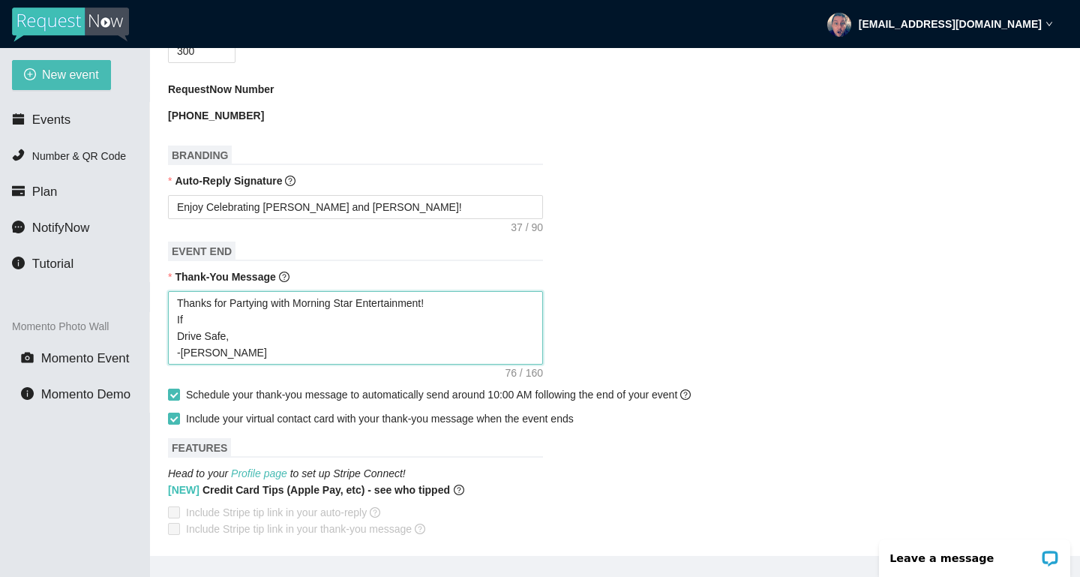
type textarea "Thanks for Partying with Morning Star Entertainment! If Drive Safe, -[PERSON_NA…"
type textarea "Thanks for Partying with Morning Star Entertainment! If y Drive Safe, -[PERSON_…"
type textarea "Thanks for Partying with Morning Star Entertainment! If yo Drive Safe, -[PERSON…"
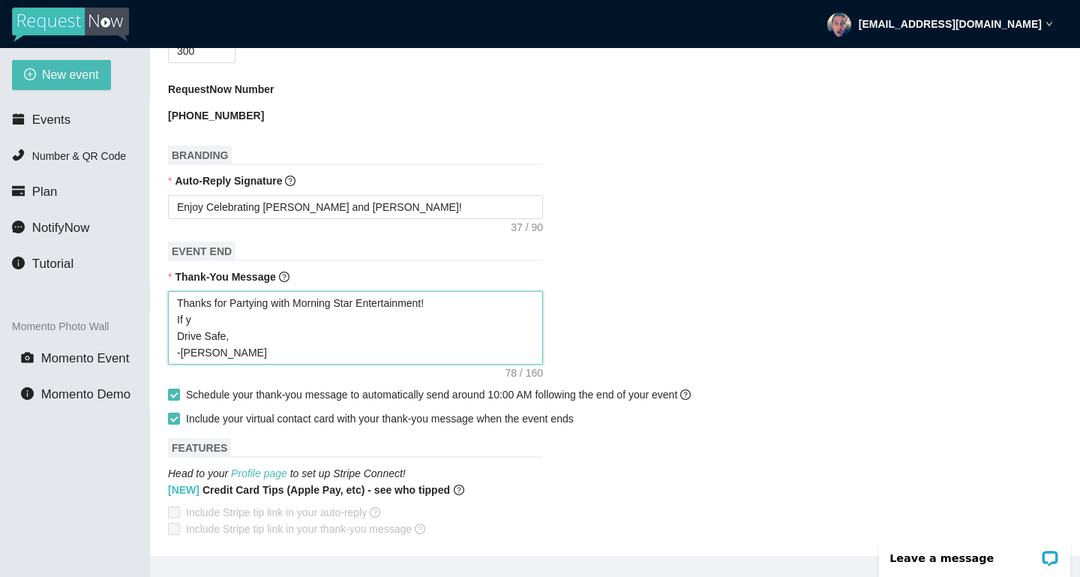
type textarea "Thanks for Partying with Morning Star Entertainment! If yo Drive Safe, -[PERSON…"
type textarea "Thanks for Partying with Morning Star Entertainment! If you Drive Safe, -[PERSO…"
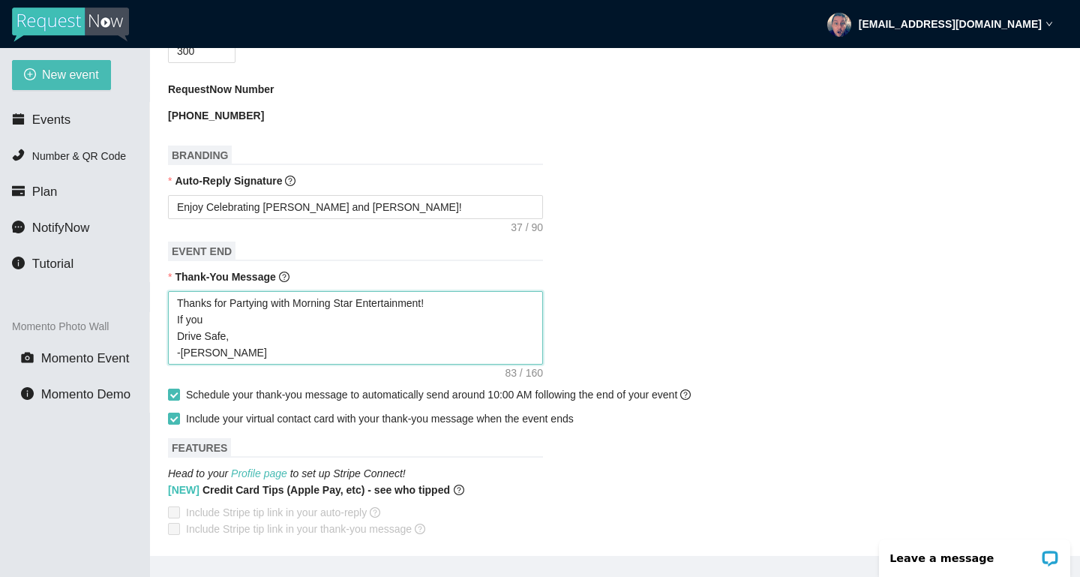
type textarea "Thanks for Partying with Morning Star Entertainment! If you h Drive Safe, -[PER…"
type textarea "Thanks for Partying with Morning Star Entertainment! If you ha Drive Safe, -[PE…"
type textarea "Thanks for Partying with Morning Star Entertainment! If you had Drive Safe, -[P…"
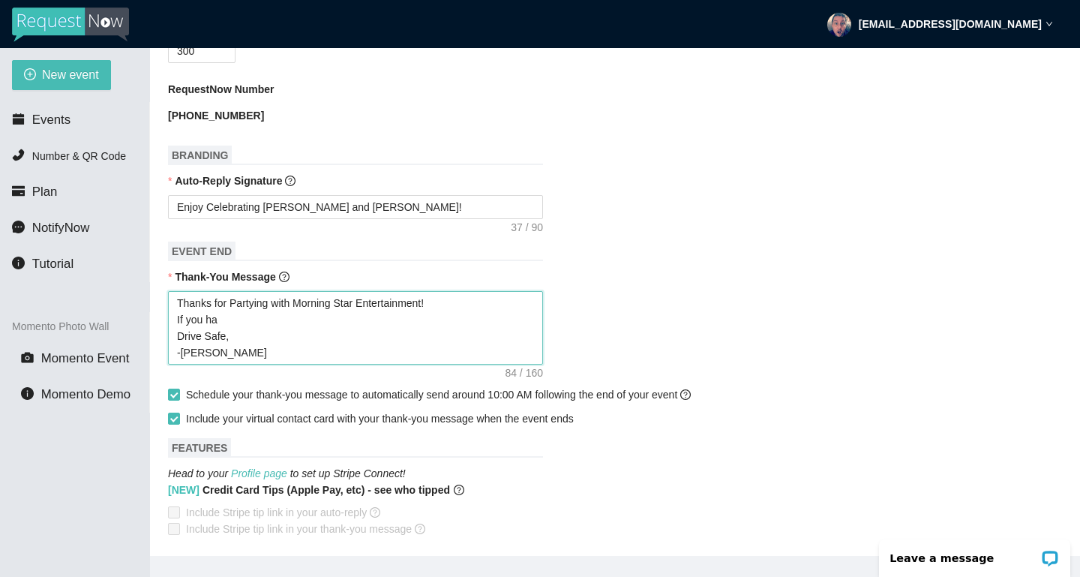
type textarea "Thanks for Partying with Morning Star Entertainment! If you had Drive Safe, -[P…"
type textarea "Thanks for Partying with Morning Star Entertainment! If you had a Drive Safe, -…"
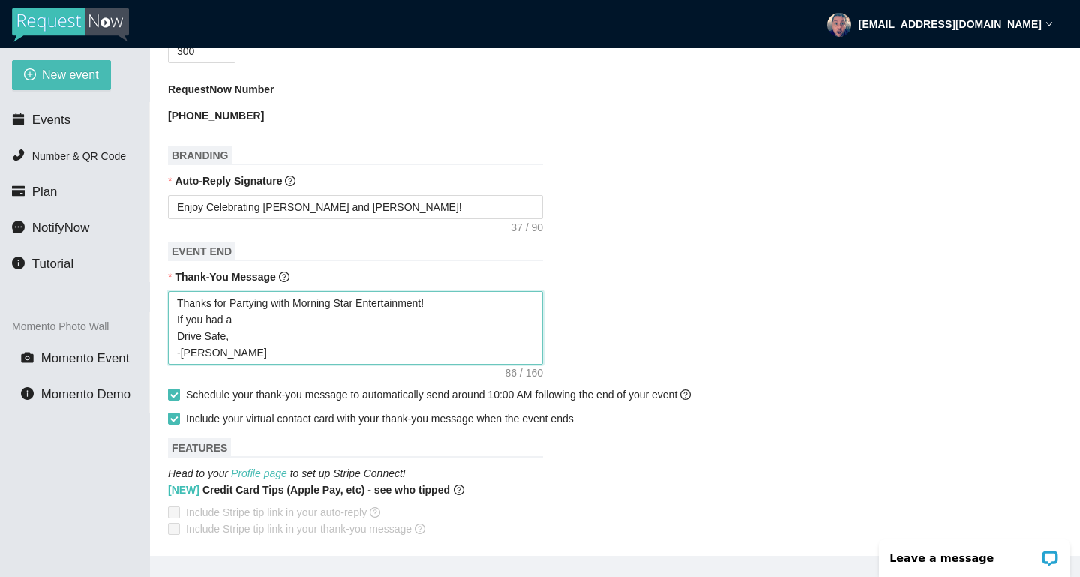
type textarea "Thanks for Partying with Morning Star Entertainment! If you had a Drive Safe, -…"
type textarea "Thanks for Partying with Morning Star Entertainment! If you had a g Drive Safe,…"
type textarea "Thanks for Partying with Morning Star Entertainment! If you had a go Drive Safe…"
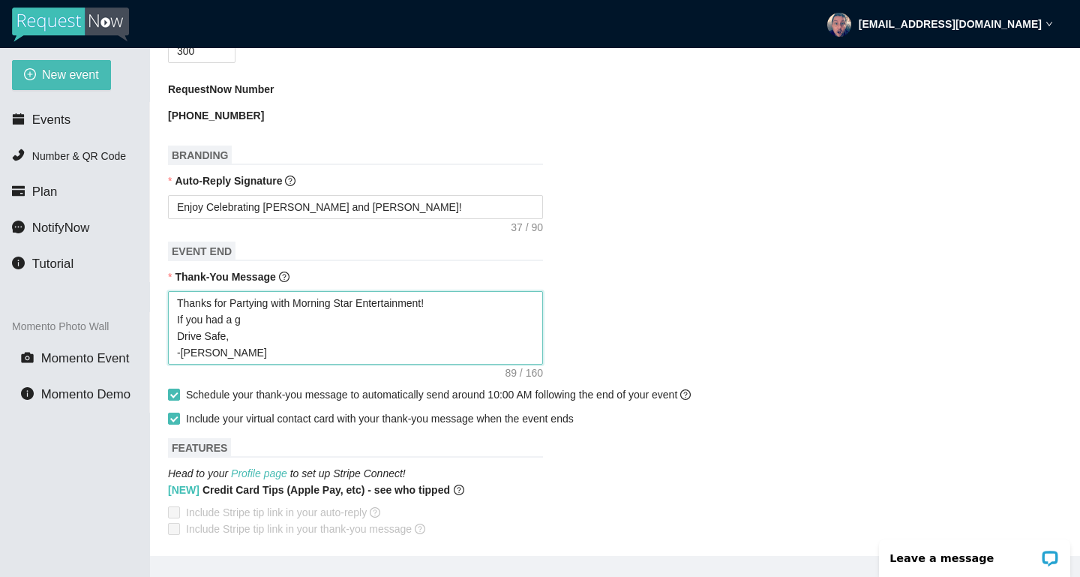
type textarea "Thanks for Partying with Morning Star Entertainment! If you had a go Drive Safe…"
type textarea "Thanks for Partying with Morning Star Entertainment! If you had a goo Drive Saf…"
type textarea "Thanks for Partying with Morning Star Entertainment! If you had a good Drive Sa…"
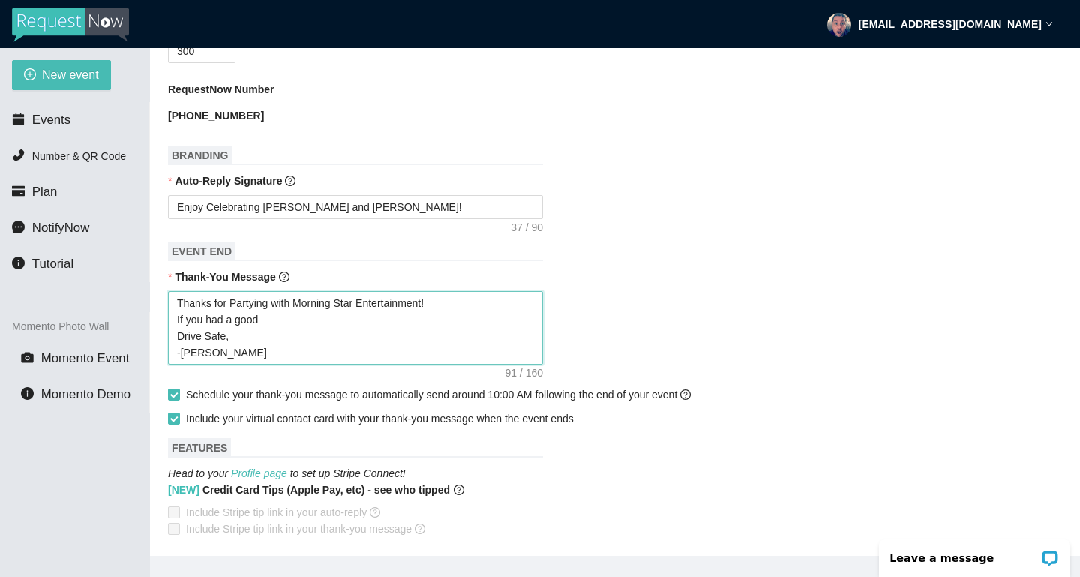
type textarea "Thanks for Partying with Morning Star Entertainment! If you had a good Drive Sa…"
type textarea "Thanks for Partying with Morning Star Entertainment! If you had a good t Drive …"
type textarea "Thanks for Partying with Morning Star Entertainment! If you had a good ti Drive…"
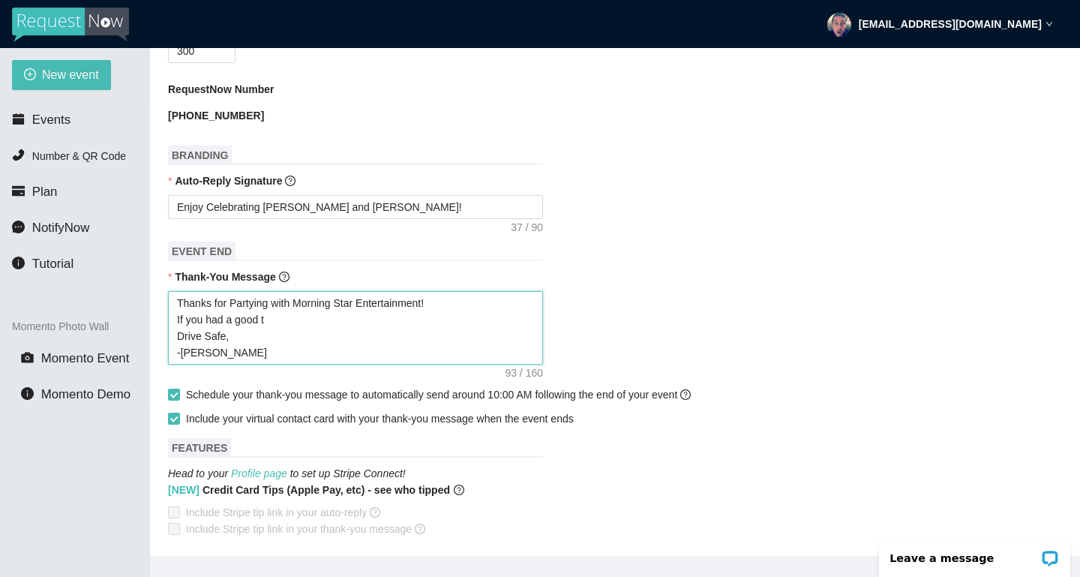
type textarea "Thanks for Partying with Morning Star Entertainment! If you had a good ti Drive…"
type textarea "Thanks for Partying with Morning Star Entertainment! If you had a good [PERSON_…"
type textarea "Thanks for Partying with Morning Star Entertainment! If you had a good time Dri…"
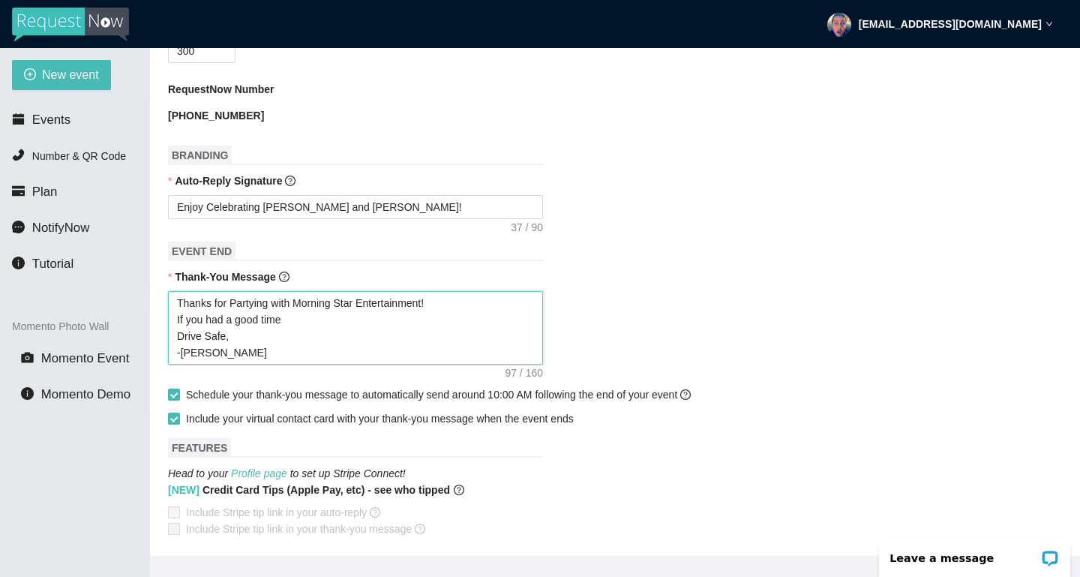
type textarea "Thanks for Partying with Morning Star Entertainment! If you had a good time Dri…"
type textarea "Thanks for Partying with Morning Star Entertainment! If you had a good time a D…"
type textarea "Thanks for Partying with Morning Star Entertainment! If you had a good time an …"
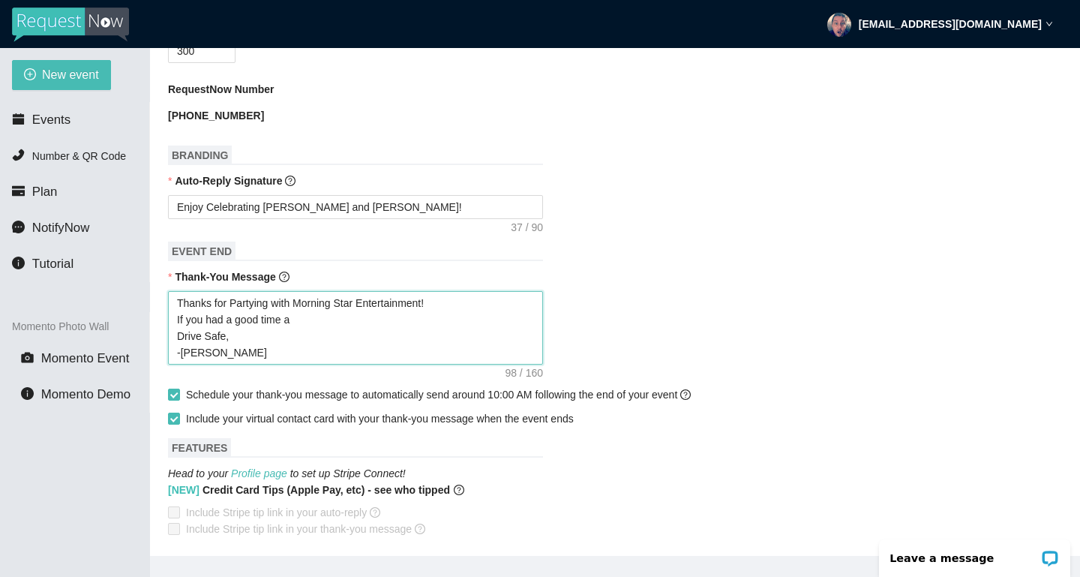
type textarea "Thanks for Partying with Morning Star Entertainment! If you had a good time an …"
type textarea "Thanks for Partying with Morning Star Entertainment! If you had a good time and…"
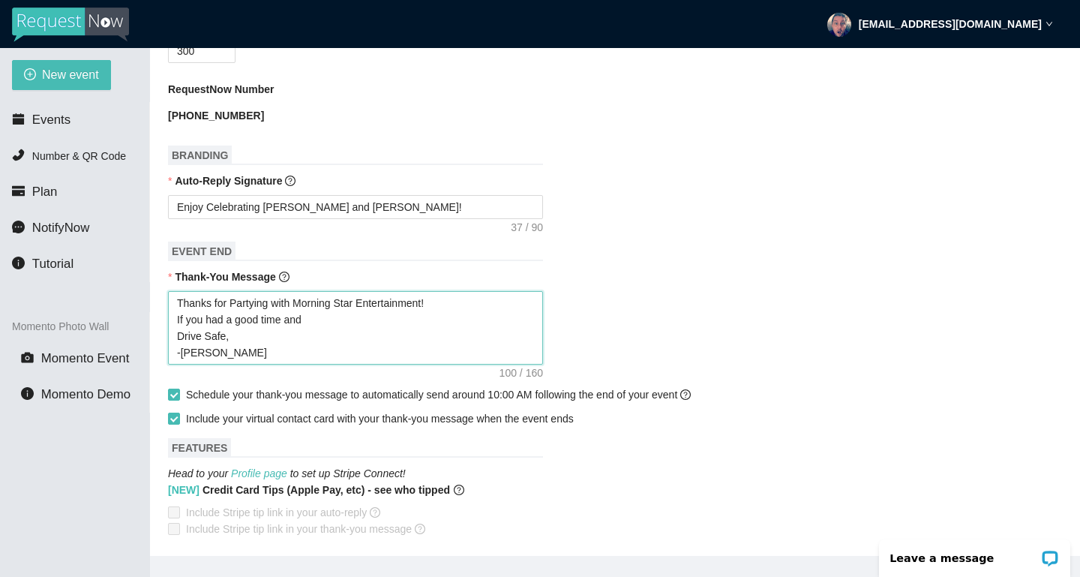
type textarea "Thanks for Partying with Morning Star Entertainment! If you had a good time and…"
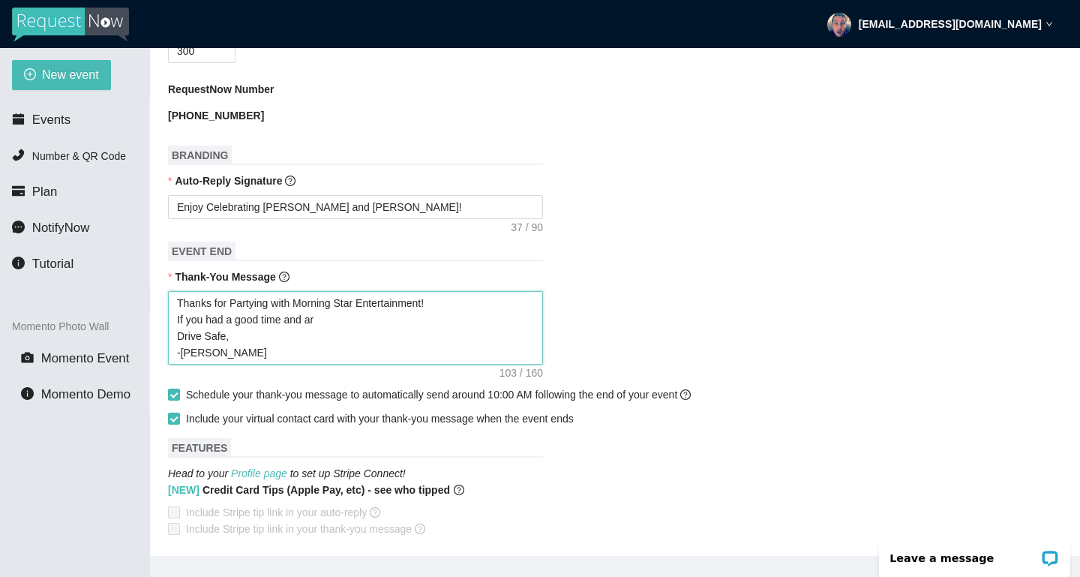
type textarea "Thanks for Partying with Morning Star Entertainment! If you had a good time and…"
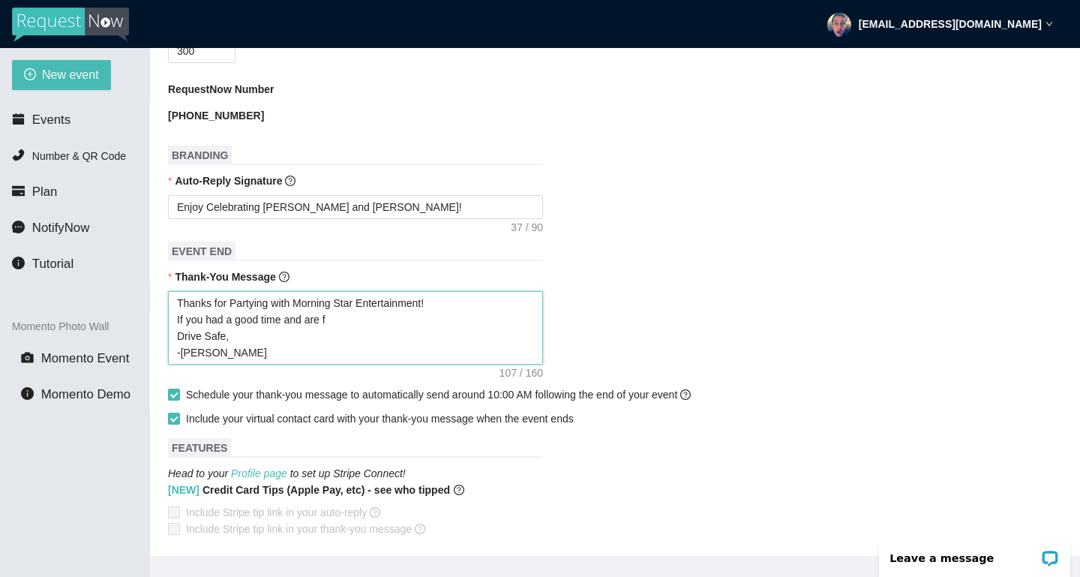
type textarea "Thanks for Partying with Morning Star Entertainment! If you had a good time and…"
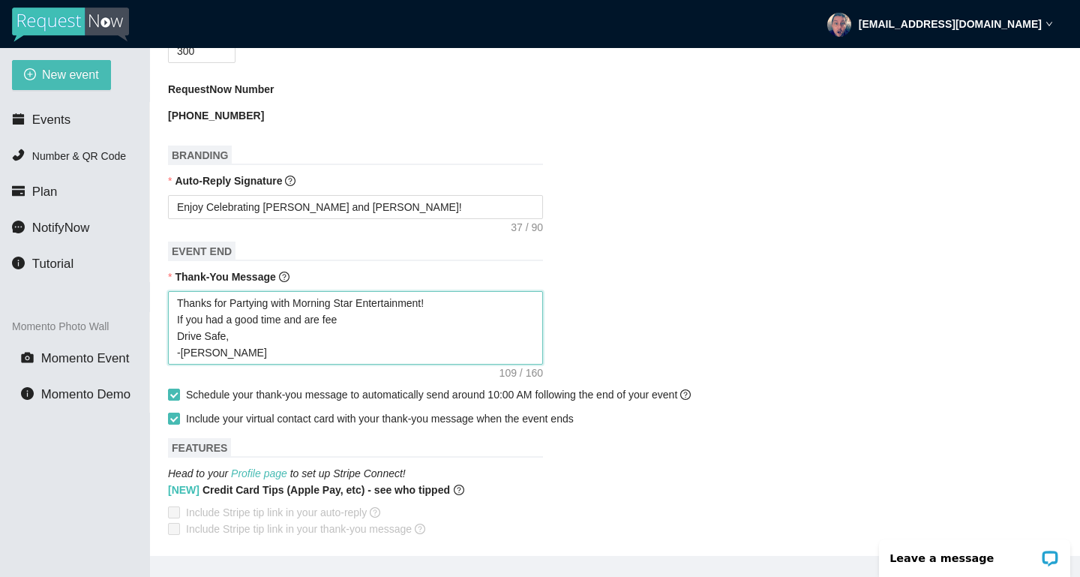
type textarea "Thanks for Partying with Morning Star Entertainment! If you had a good time and…"
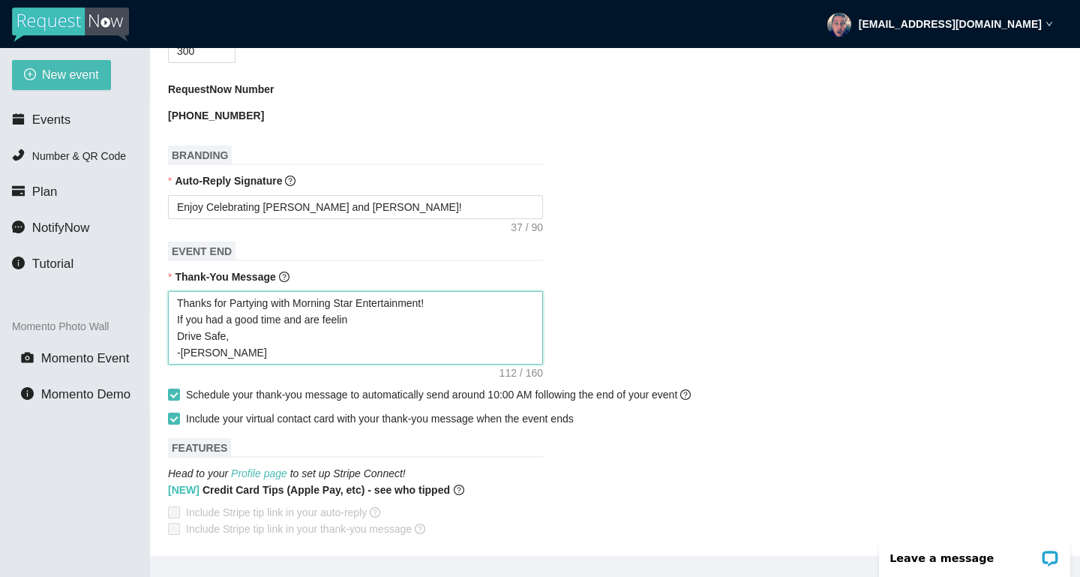
type textarea "Thanks for Partying with Morning Star Entertainment! If you had a good time and…"
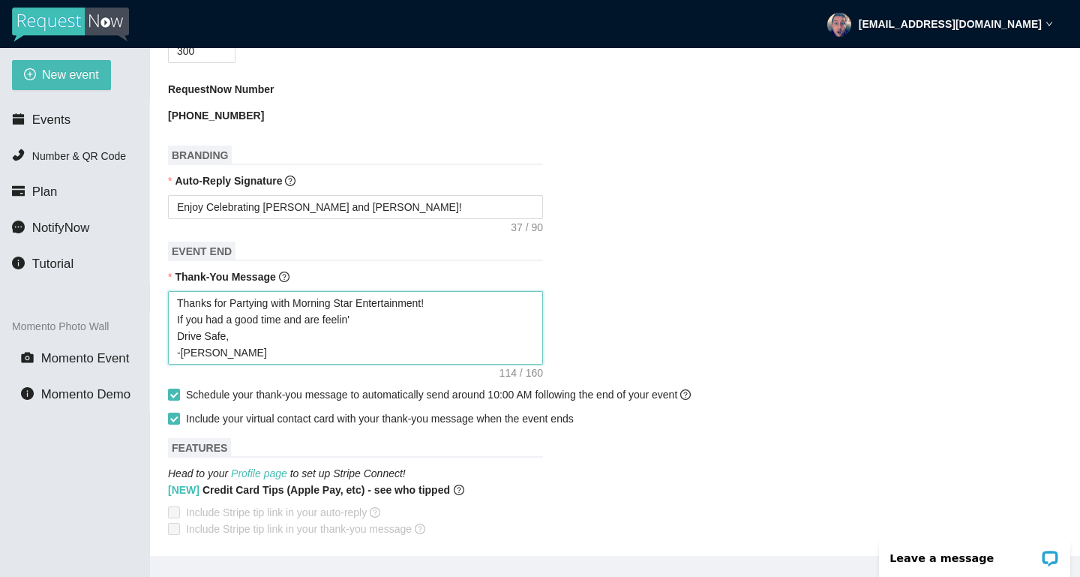
type textarea "Thanks for Partying with Morning Star Entertainment! If you had a good time and…"
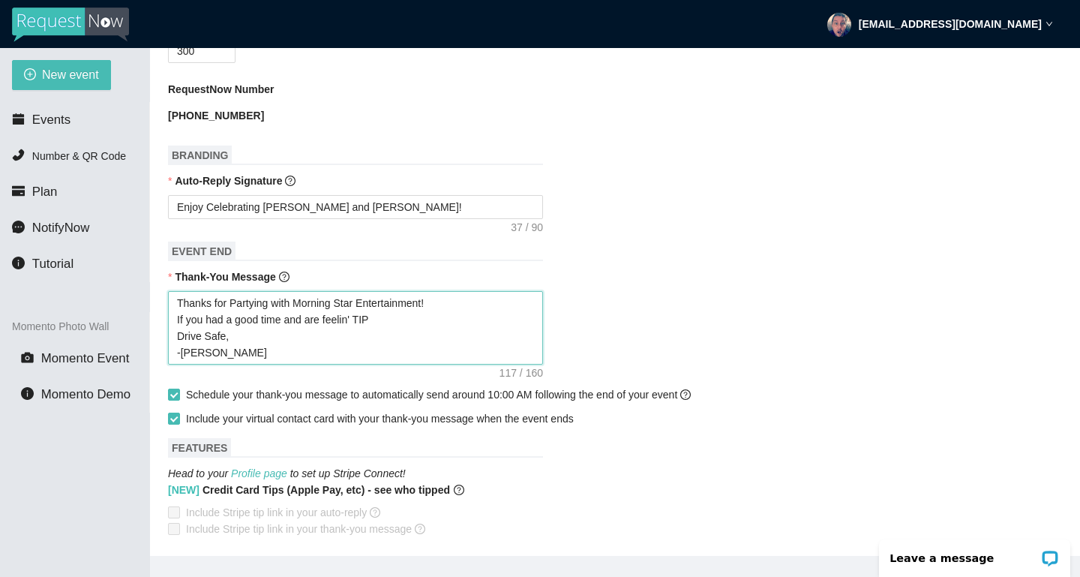
type textarea "Thanks for Partying with Morning Star Entertainment! If you had a good time and…"
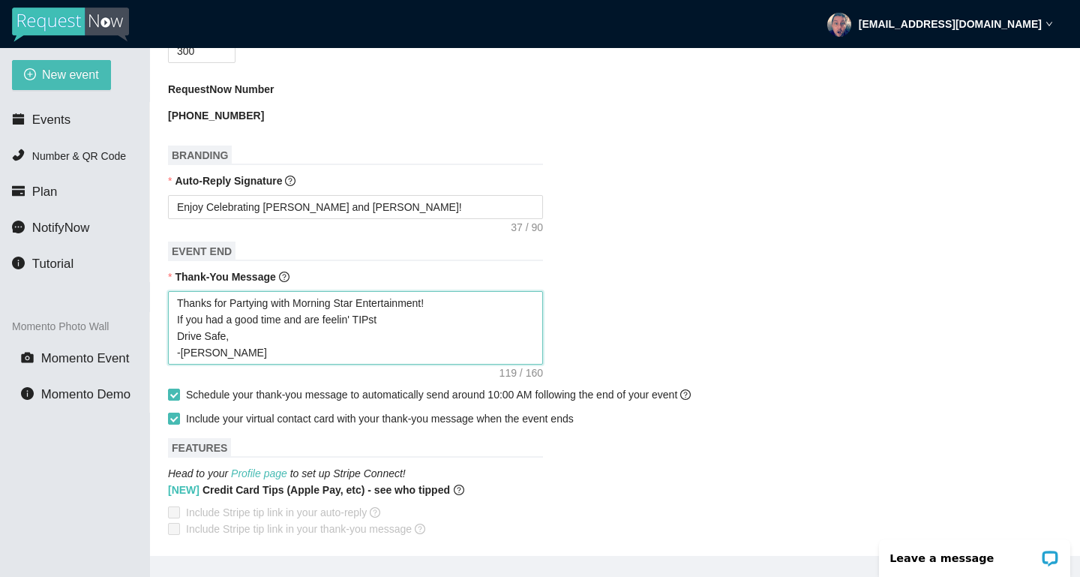
type textarea "Thanks for Partying with Morning Star Entertainment! If you had a good time and…"
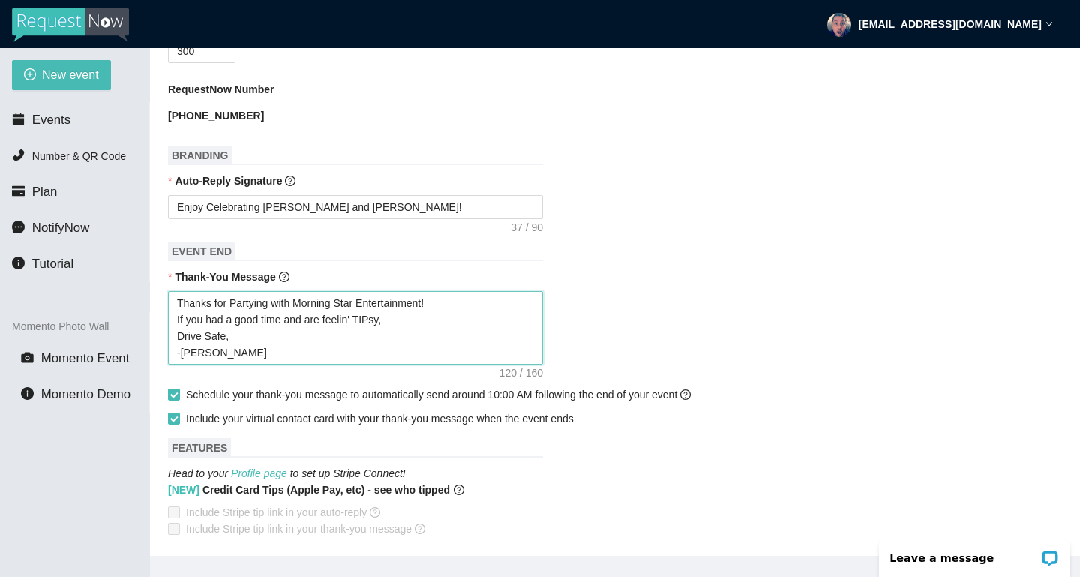
type textarea "Thanks for Partying with Morning Star Entertainment! If you had a good time and…"
paste textarea "[URL][DOMAIN_NAME]"
type textarea "Thanks for Partying with Morning Star Entertainment! If you had a good time and…"
click at [324, 322] on textarea "Thanks for Partying with Morning Star Entertainment! If you had a good time and…" at bounding box center [355, 328] width 375 height 74
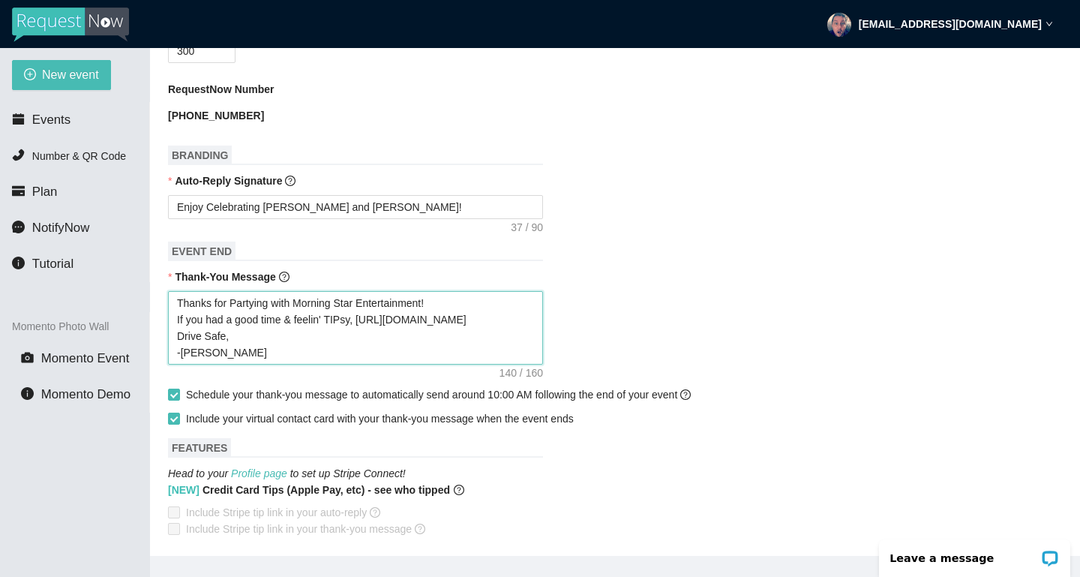
drag, startPoint x: 499, startPoint y: 320, endPoint x: 362, endPoint y: 320, distance: 136.5
click at [362, 320] on textarea "Thanks for Partying with Morning Star Entertainment! If you had a good time & f…" at bounding box center [355, 328] width 375 height 74
paste textarea "[URL][DOMAIN_NAME]"
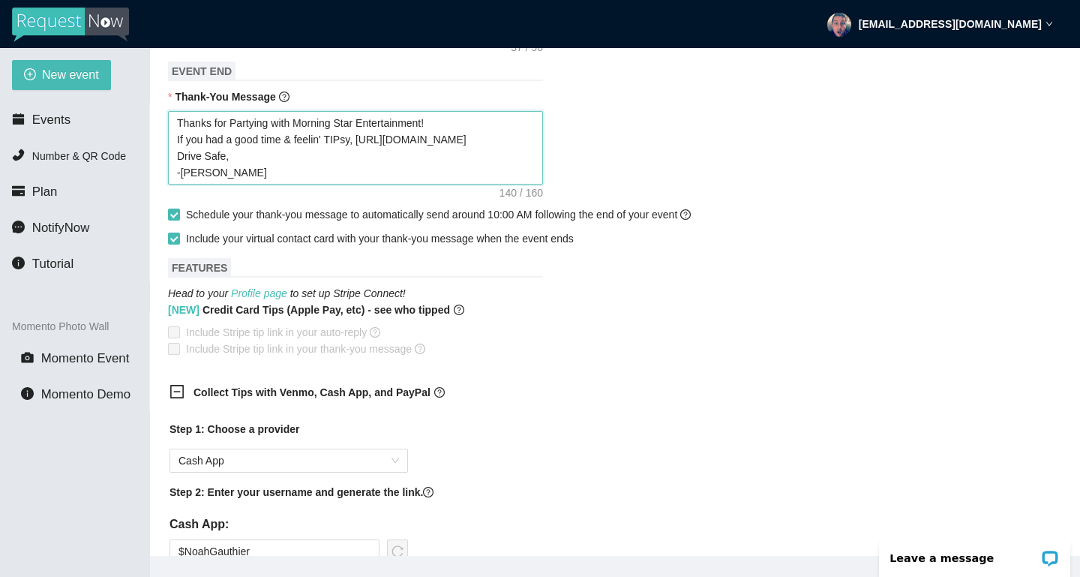
scroll to position [749, 0]
drag, startPoint x: 242, startPoint y: 157, endPoint x: 161, endPoint y: 158, distance: 81.0
click at [161, 158] on main "💻 Join Our Facebook Group || 📖 View our User Guide New Event Need help or want …" at bounding box center [615, 302] width 930 height 508
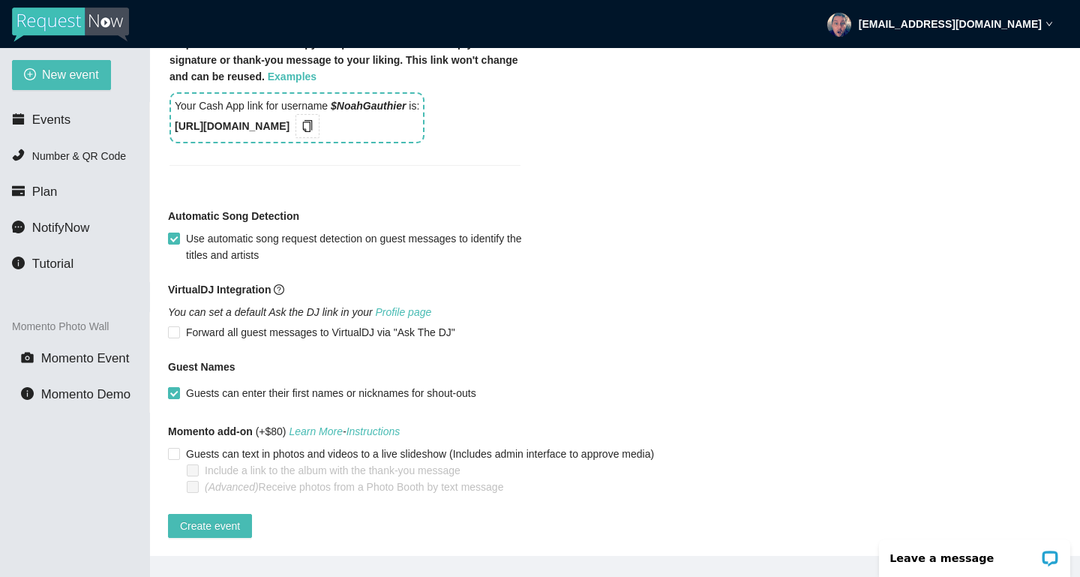
scroll to position [1306, 0]
click at [215, 518] on span "Create event" at bounding box center [210, 526] width 60 height 17
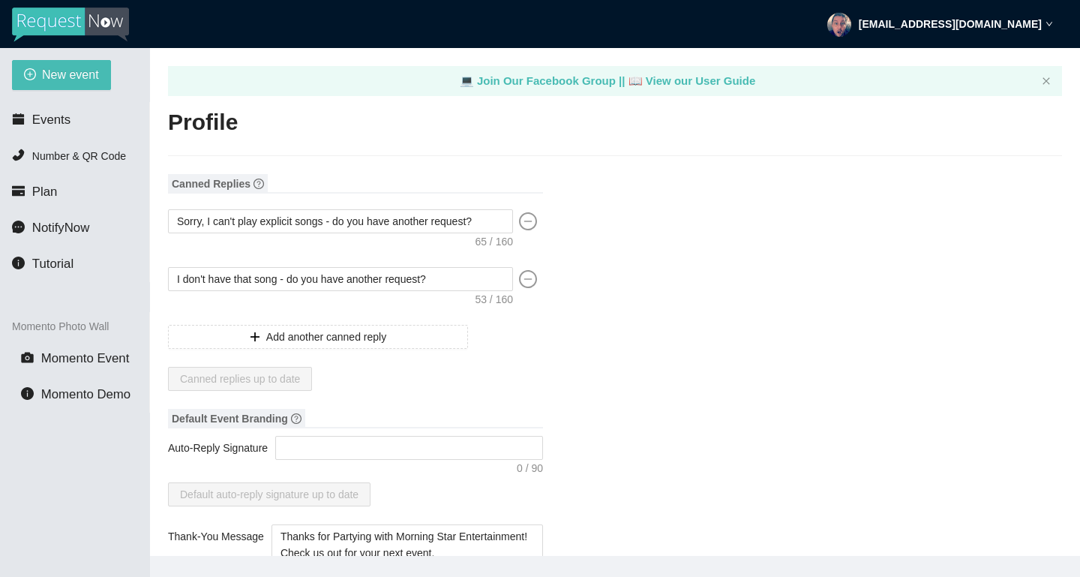
type textarea "[URL][DOMAIN_NAME]"
type input "DJ Noah"
type input "Gauthier"
type input "Morning Star Entertainment"
type input "DJ, MC, Karaoke, Photo booth, Lighting"
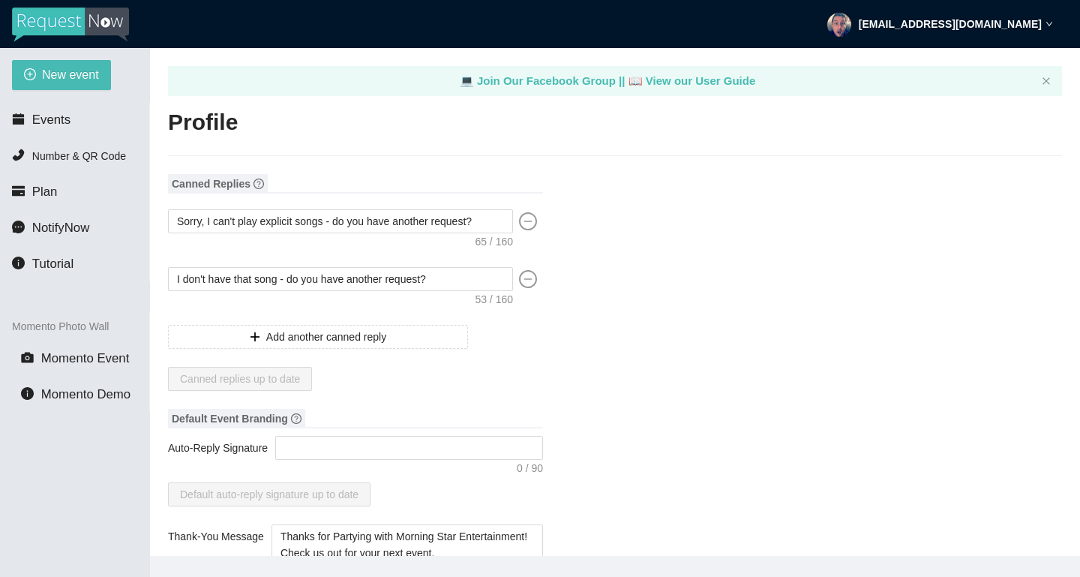
type input "[EMAIL_ADDRESS][DOMAIN_NAME]"
type input "https://www.facebook.com/MorningStarDJs"
type input "(248) 727-3457"
